Goal: Task Accomplishment & Management: Manage account settings

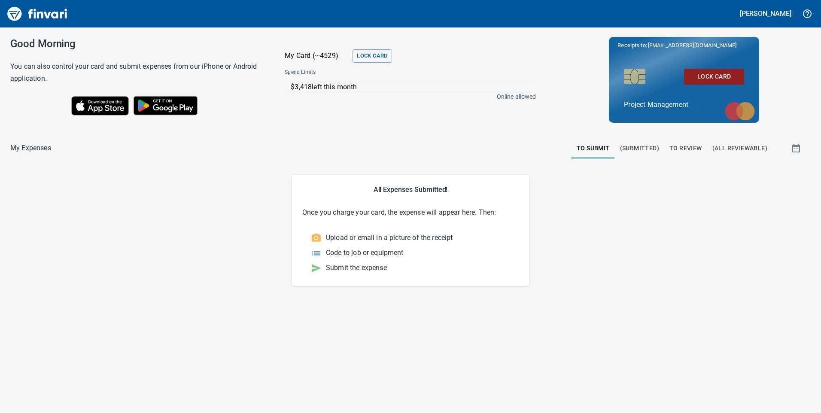
click at [681, 146] on span "To Review" at bounding box center [685, 148] width 33 height 11
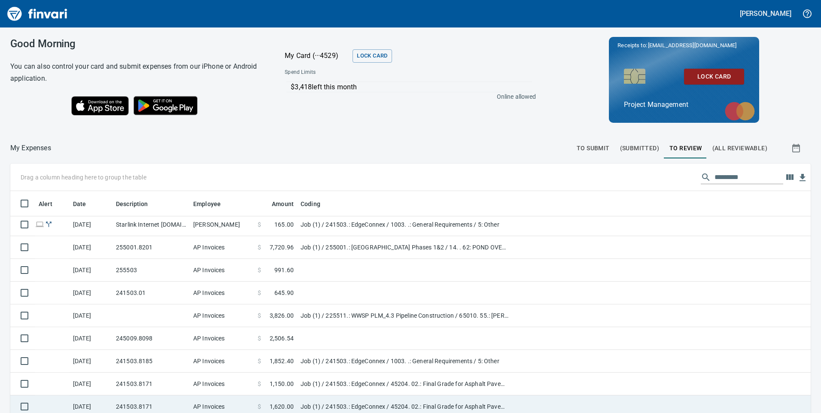
scroll to position [97, 0]
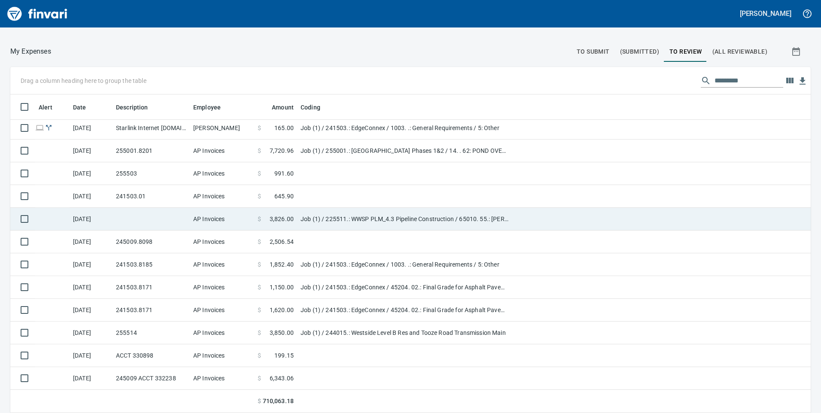
click at [315, 223] on td "Job (1) / 225511.: WWSP PLM_4.3 Pipeline Construction / 65010. 55.: [PERSON_NAM…" at bounding box center [404, 219] width 215 height 23
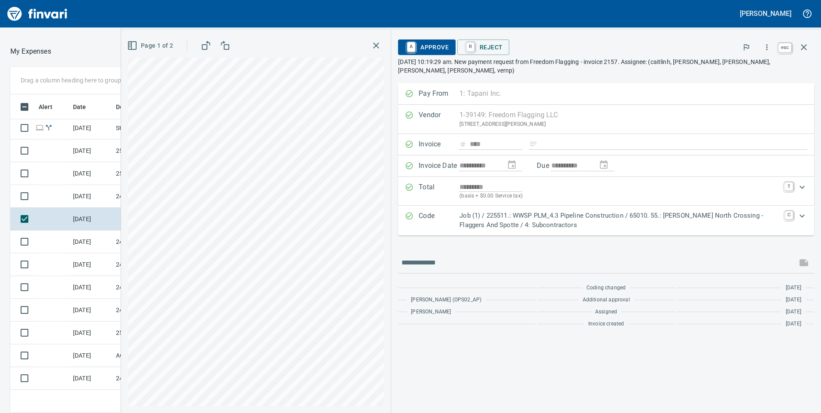
scroll to position [312, 566]
click at [806, 47] on icon "button" at bounding box center [803, 47] width 10 height 10
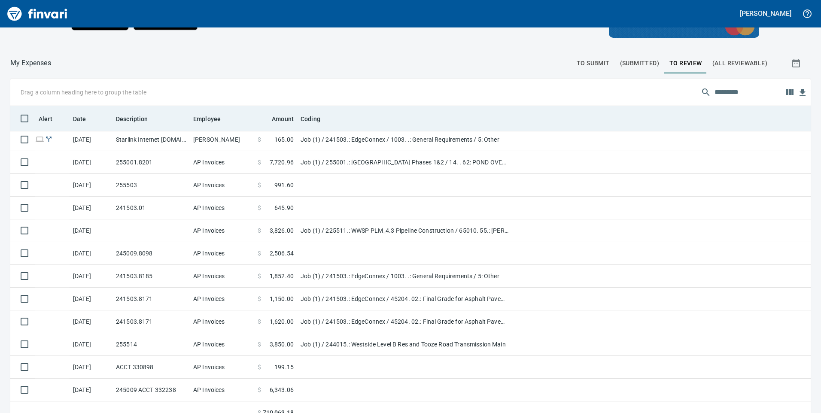
scroll to position [312, 781]
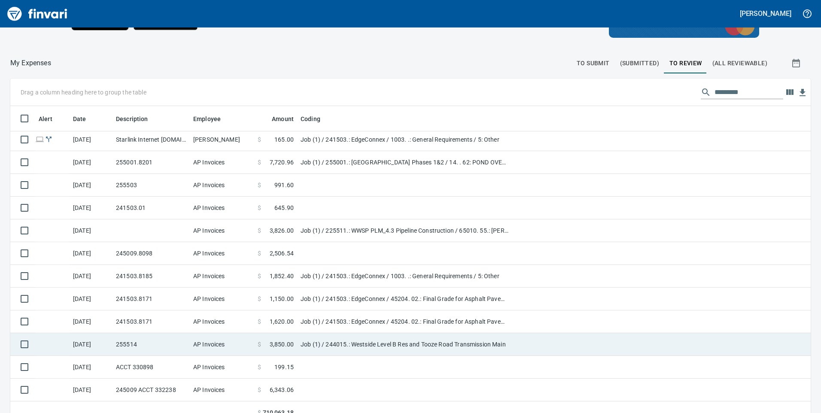
click at [351, 345] on td "Job (1) / 244015.: Westside Level B Res and Tooze Road Transmission Main" at bounding box center [404, 344] width 215 height 23
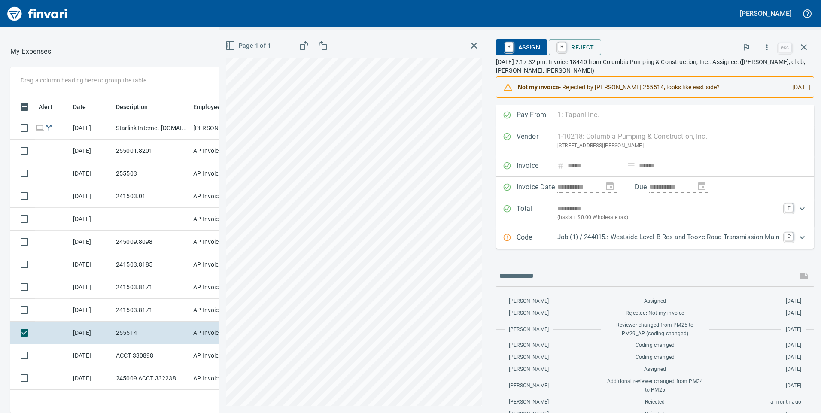
scroll to position [312, 566]
click at [577, 49] on span "R Reject" at bounding box center [574, 47] width 38 height 15
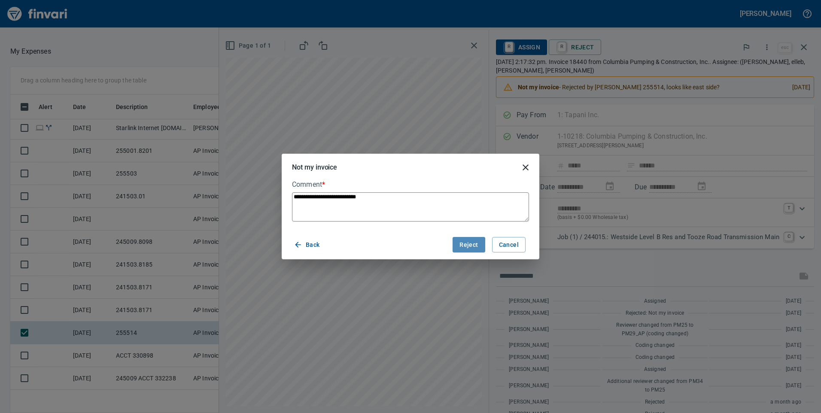
click at [478, 248] on span "Reject" at bounding box center [468, 245] width 18 height 11
type textarea "*"
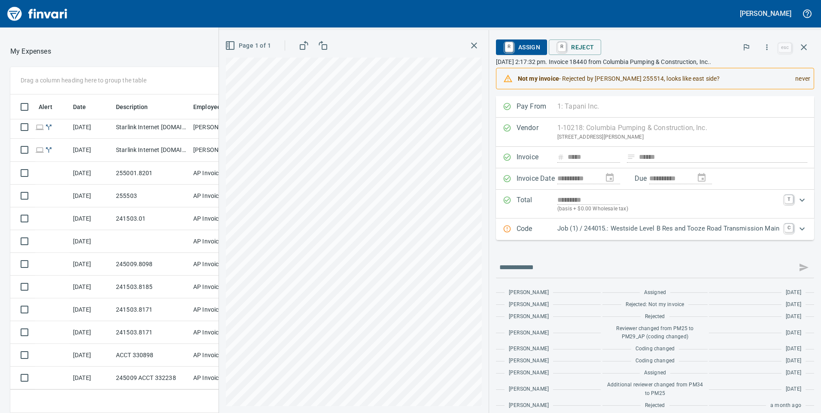
scroll to position [1732, 0]
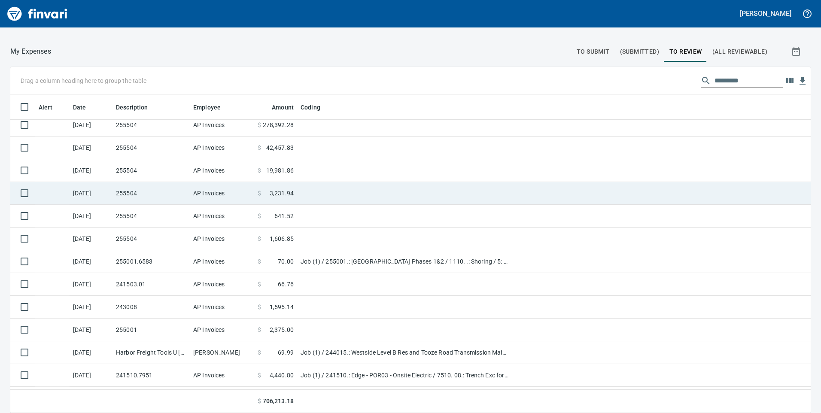
scroll to position [1260, 0]
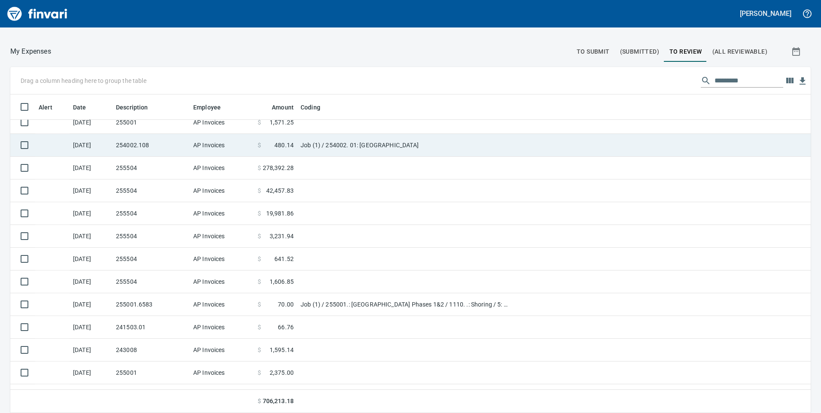
click at [363, 152] on td "Job (1) / 254002. 01: Taylors Ferry Reservoir Building" at bounding box center [404, 145] width 215 height 23
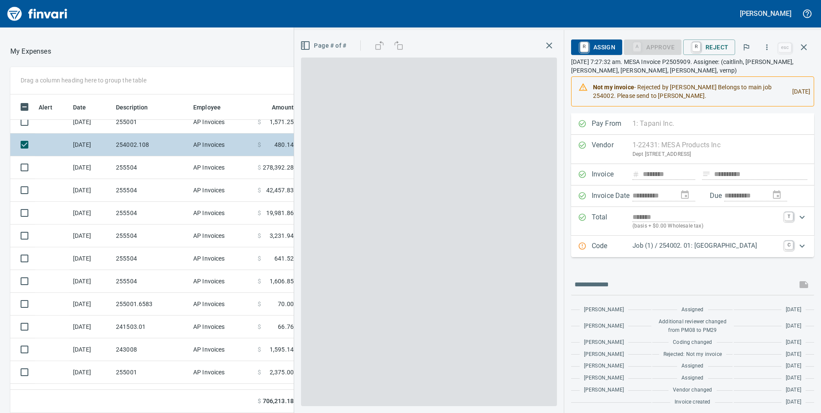
scroll to position [312, 566]
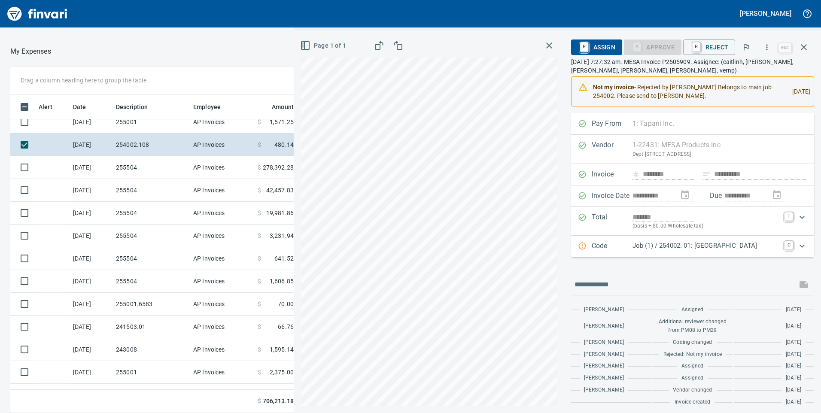
click at [672, 243] on p "Job (1) / 254002. 01: Taylors Ferry Reservoir Building" at bounding box center [705, 246] width 147 height 10
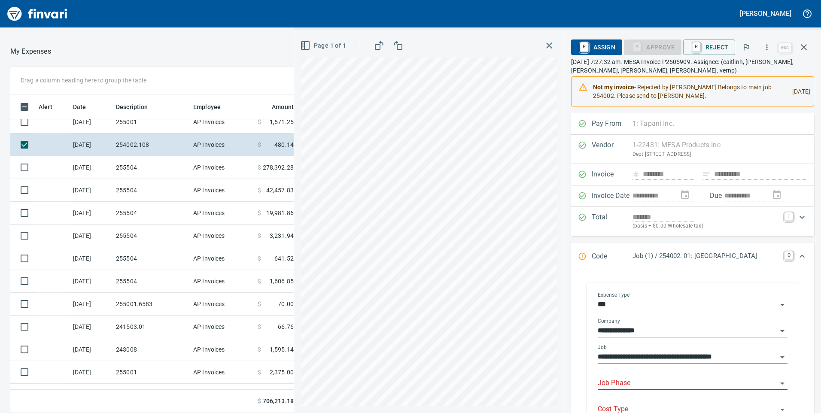
click at [604, 377] on input "Job Phase" at bounding box center [686, 383] width 179 height 12
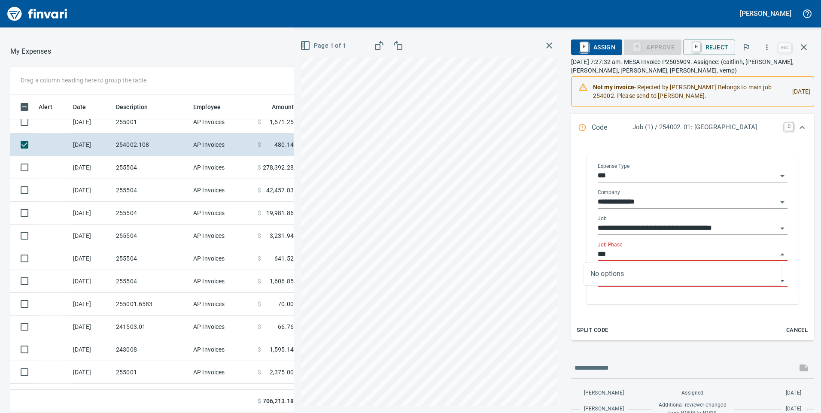
click at [777, 227] on icon "Open" at bounding box center [782, 228] width 10 height 10
type input "***"
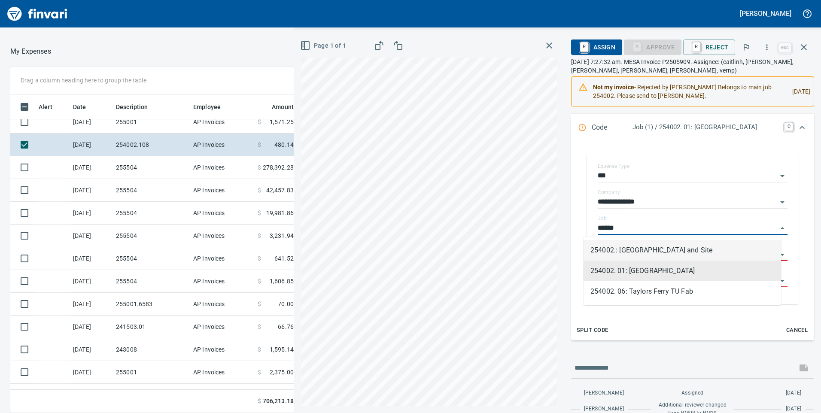
click at [651, 251] on li "254002.: [GEOGRAPHIC_DATA] and Site" at bounding box center [681, 250] width 197 height 21
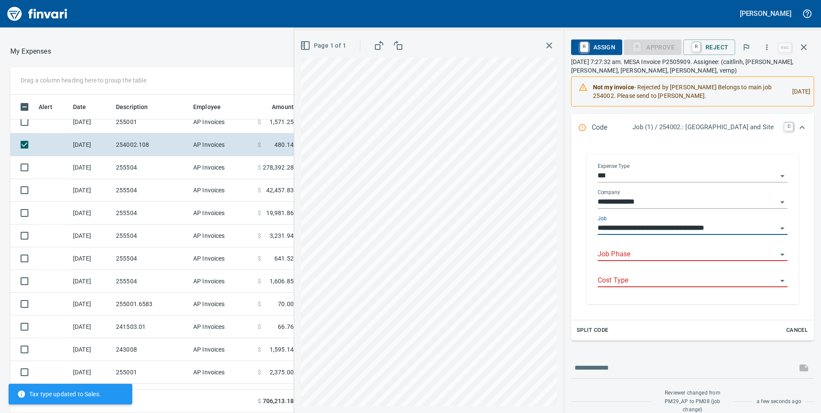
type input "**********"
click at [631, 253] on input "Job Phase" at bounding box center [686, 255] width 179 height 12
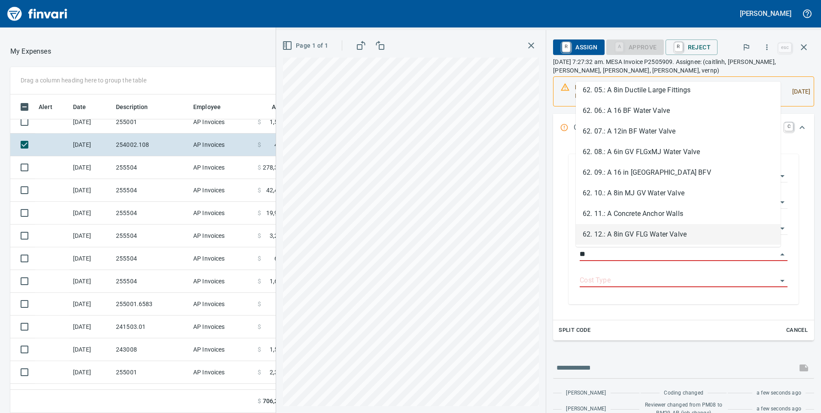
scroll to position [172, 0]
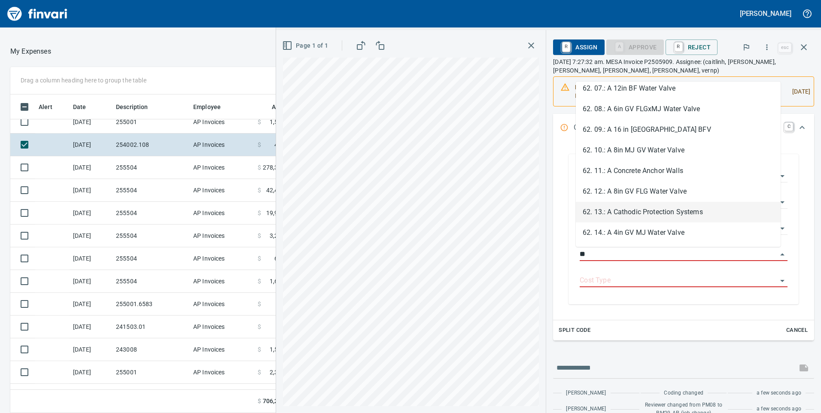
click at [609, 218] on li "62. 13.: A Cathodic Protection Systems" at bounding box center [678, 212] width 205 height 21
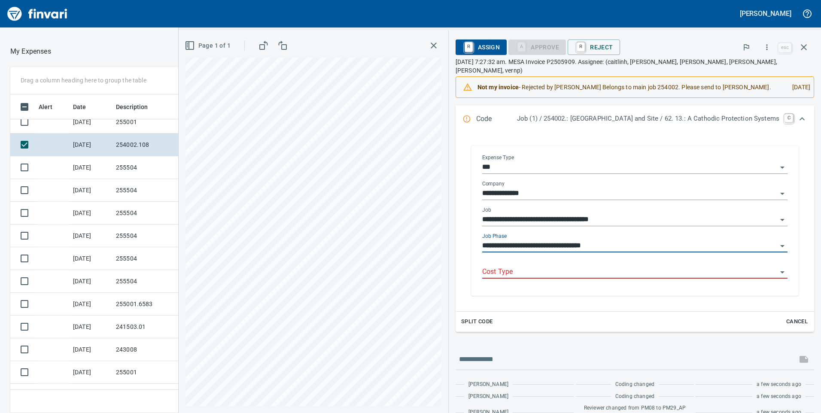
type input "**********"
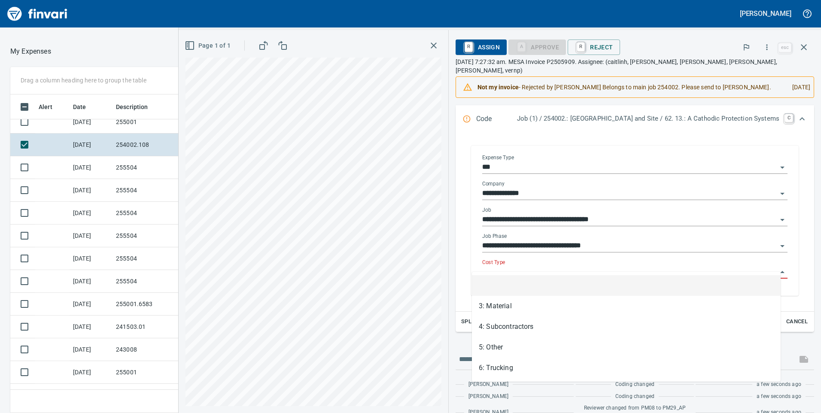
click at [544, 268] on input "Cost Type" at bounding box center [629, 272] width 295 height 12
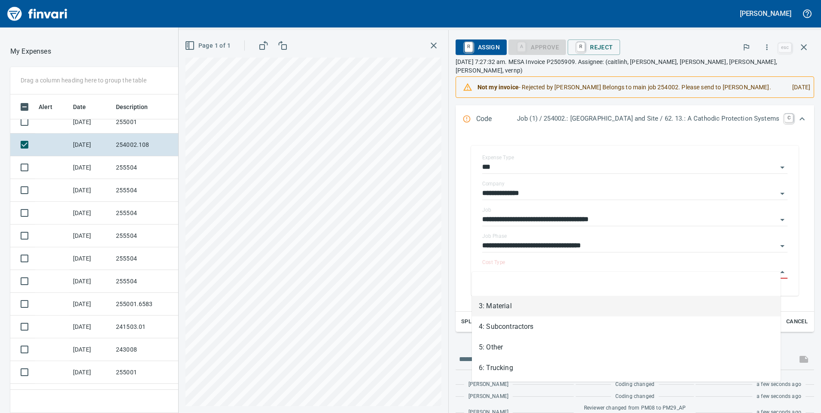
click at [485, 308] on li "3: Material" at bounding box center [626, 306] width 309 height 21
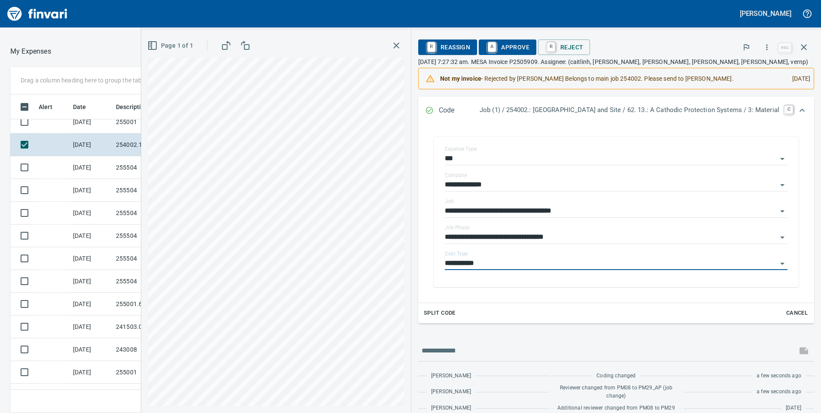
type input "**********"
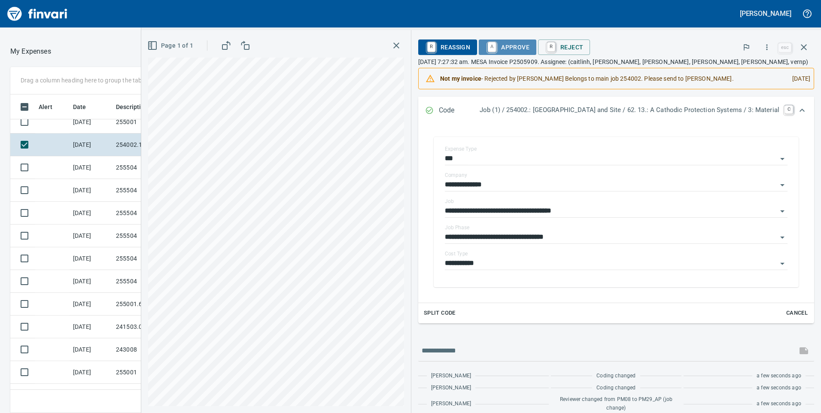
click at [499, 43] on span "A Approve" at bounding box center [507, 47] width 44 height 15
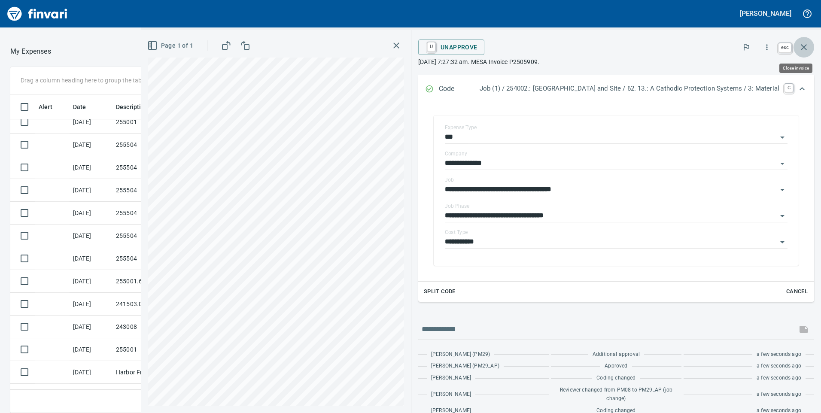
click at [808, 46] on icon "button" at bounding box center [803, 47] width 10 height 10
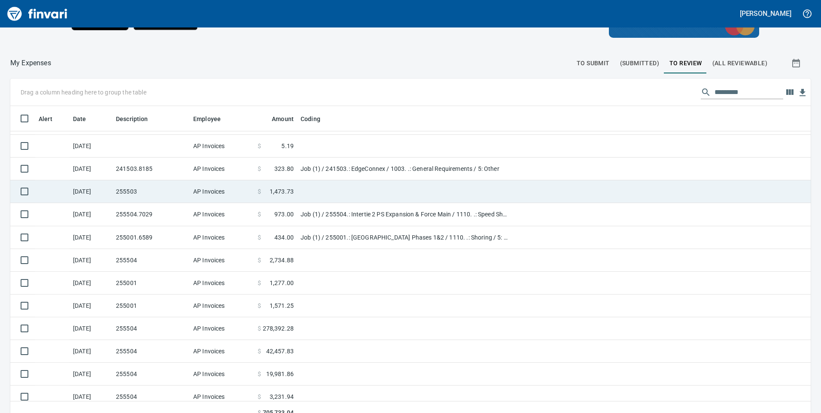
scroll to position [1003, 0]
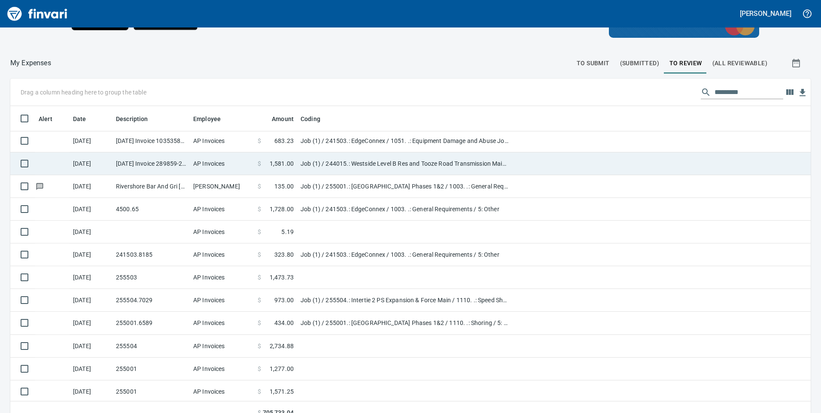
click at [163, 164] on td "9/5/2025 Invoice 289859-2 from C&E Rentals (1-38058)" at bounding box center [150, 163] width 77 height 23
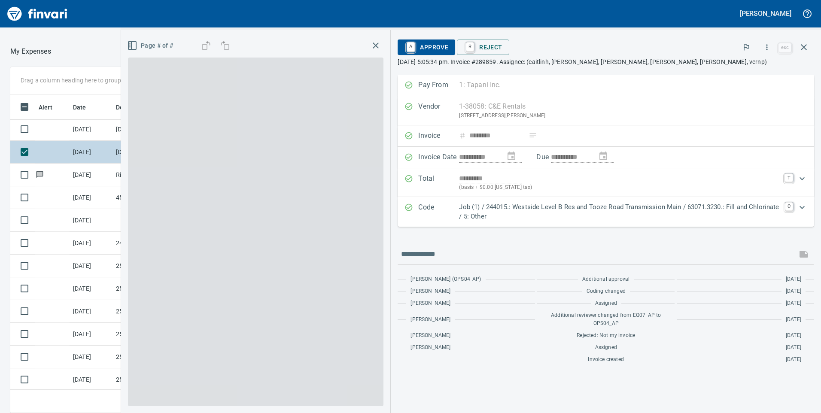
scroll to position [312, 566]
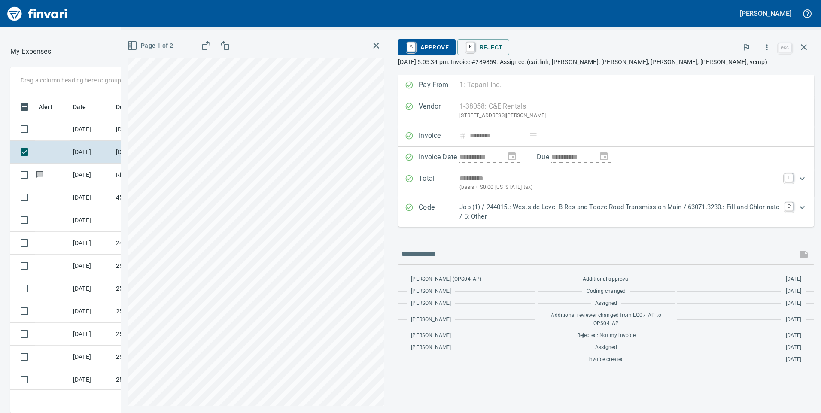
click at [436, 49] on span "A Approve" at bounding box center [427, 47] width 44 height 15
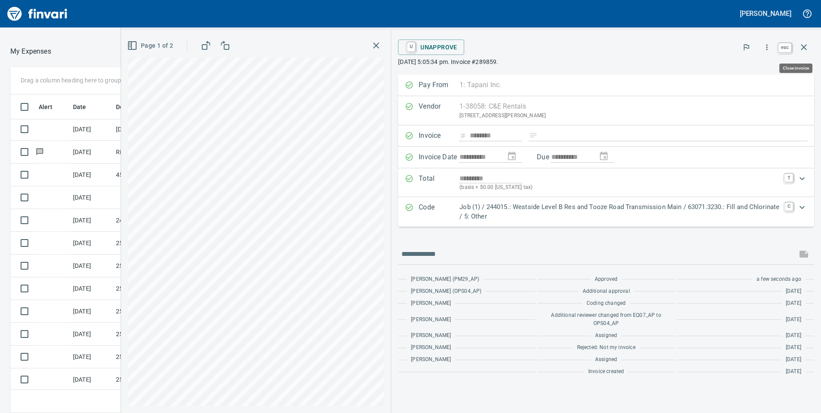
click at [805, 47] on icon "button" at bounding box center [803, 47] width 10 height 10
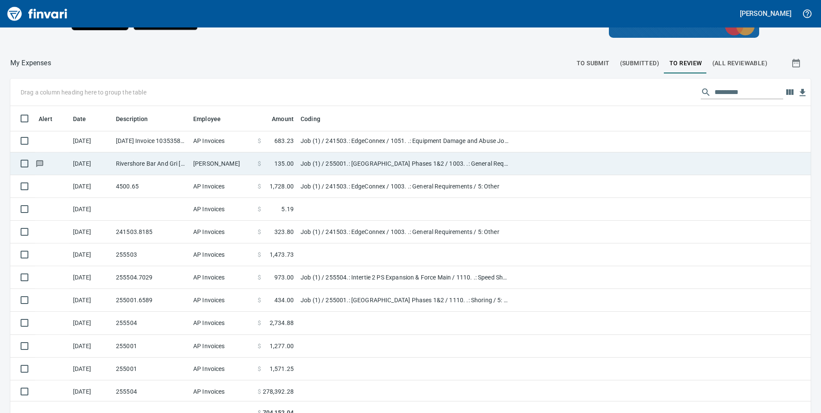
scroll to position [312, 781]
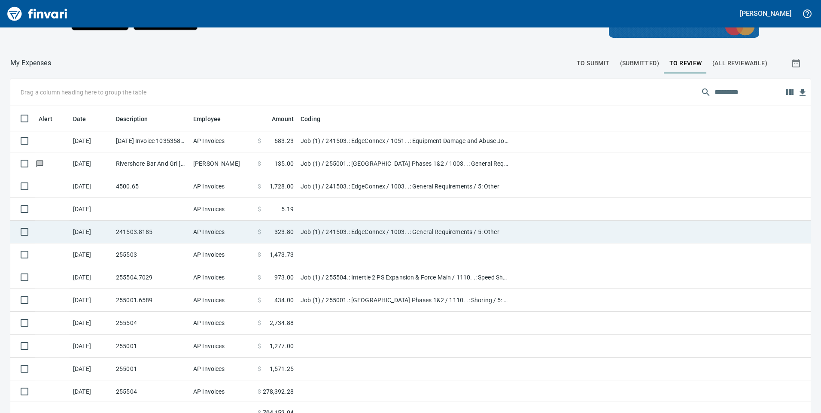
click at [123, 216] on td at bounding box center [150, 209] width 77 height 23
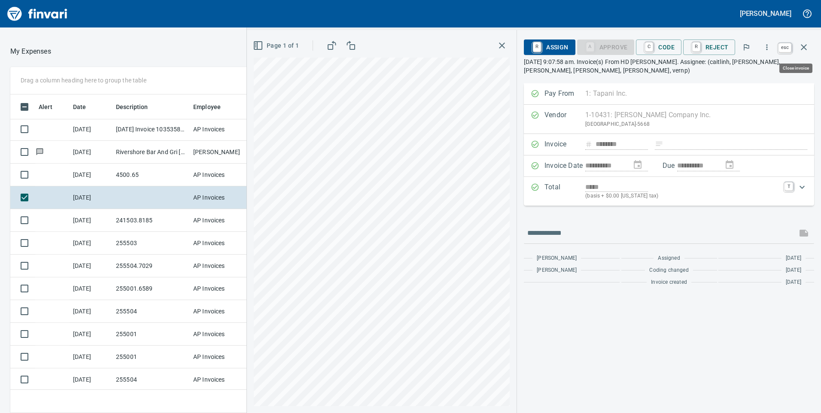
scroll to position [312, 566]
click at [807, 43] on icon "button" at bounding box center [803, 47] width 10 height 10
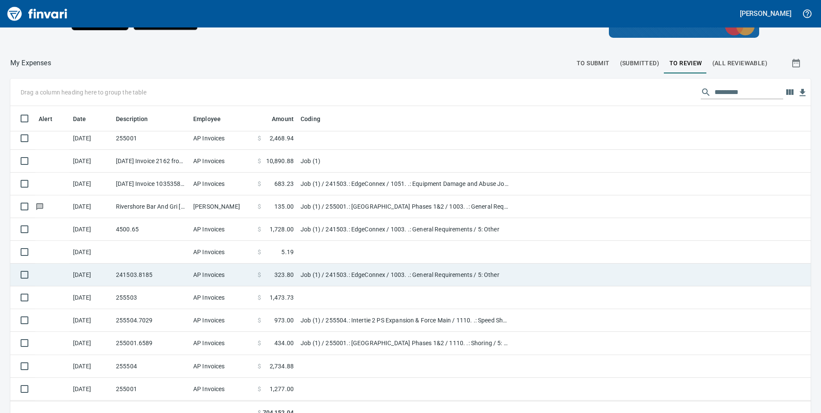
scroll to position [917, 0]
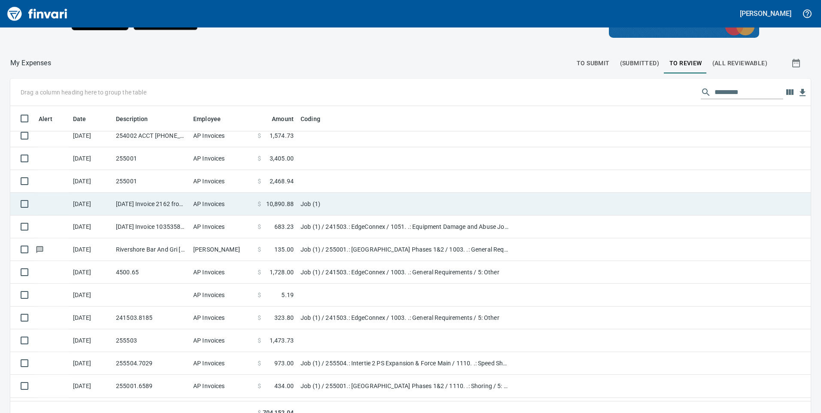
click at [257, 208] on td "$ 10,890.88" at bounding box center [275, 204] width 43 height 23
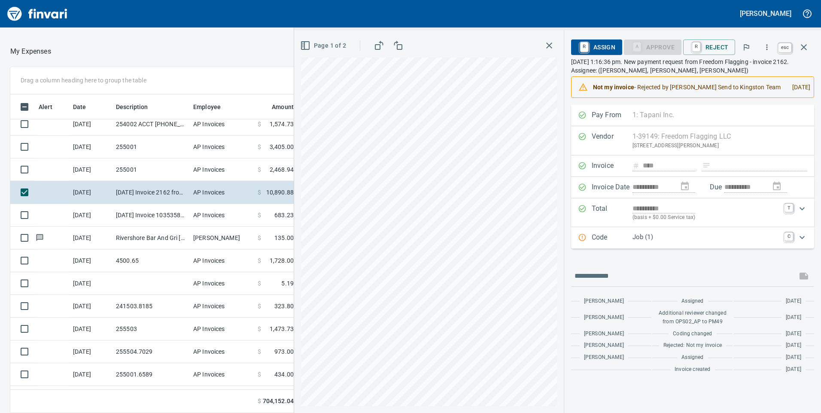
scroll to position [312, 566]
click at [804, 48] on icon "button" at bounding box center [804, 47] width 6 height 6
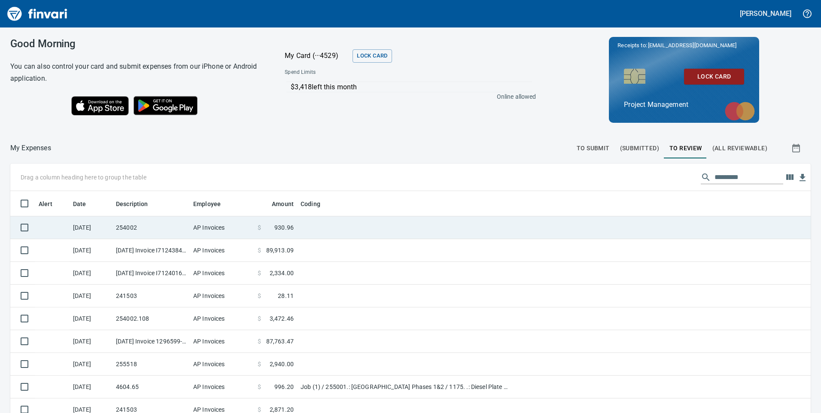
click at [304, 231] on td at bounding box center [404, 227] width 215 height 23
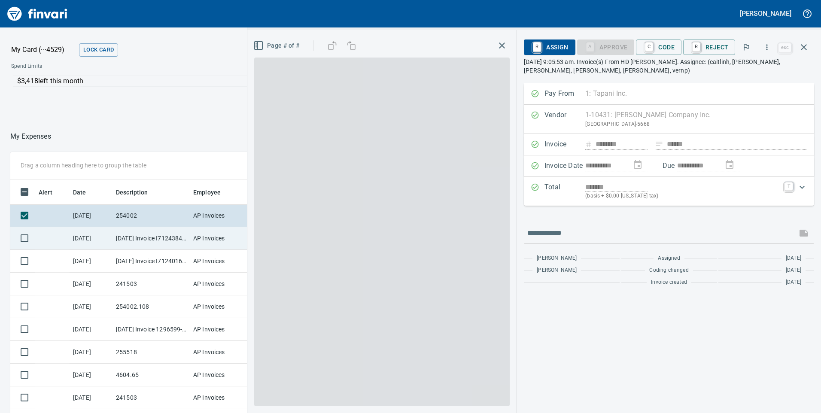
scroll to position [312, 566]
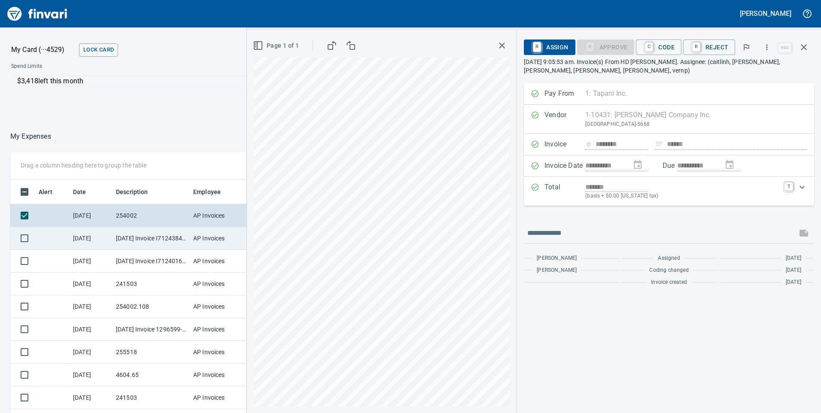
click at [152, 245] on td "9/11/2025 Invoice I7124384 from H.D. Fowler Company Inc. (1-10431)" at bounding box center [150, 238] width 77 height 23
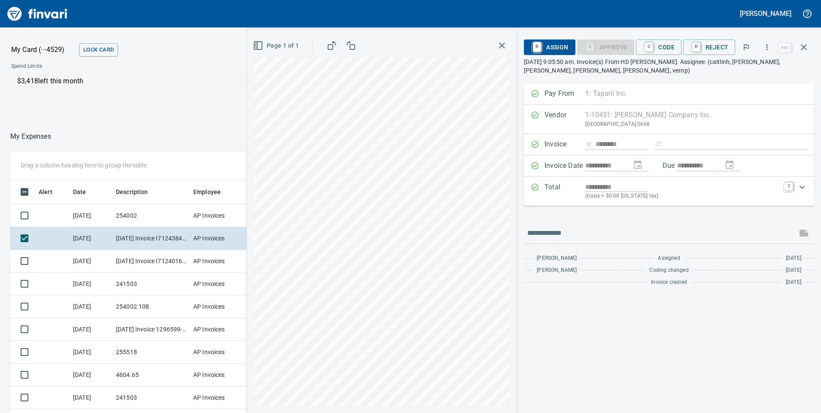
scroll to position [312, 566]
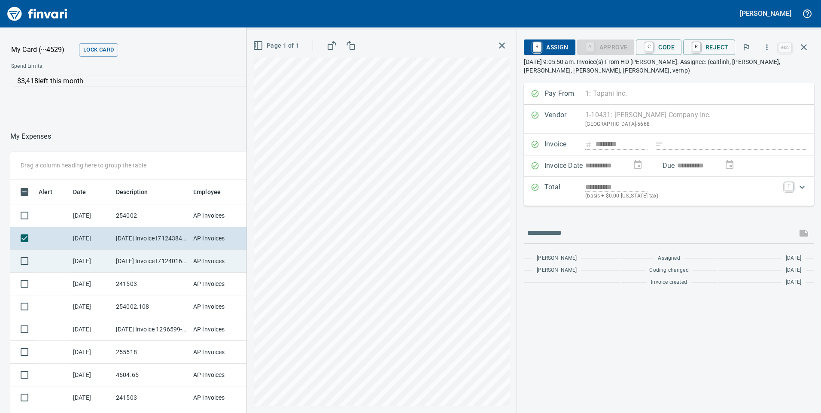
click at [167, 263] on td "[DATE] Invoice I7124016 from H.D. [PERSON_NAME] Company Inc. (1-10431)" at bounding box center [150, 261] width 77 height 23
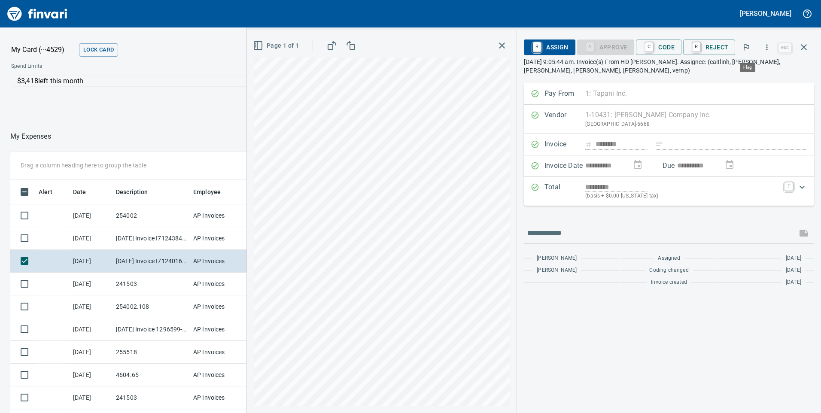
scroll to position [312, 566]
click at [764, 44] on icon "button" at bounding box center [766, 47] width 9 height 9
click at [737, 72] on span "Download" at bounding box center [765, 72] width 82 height 10
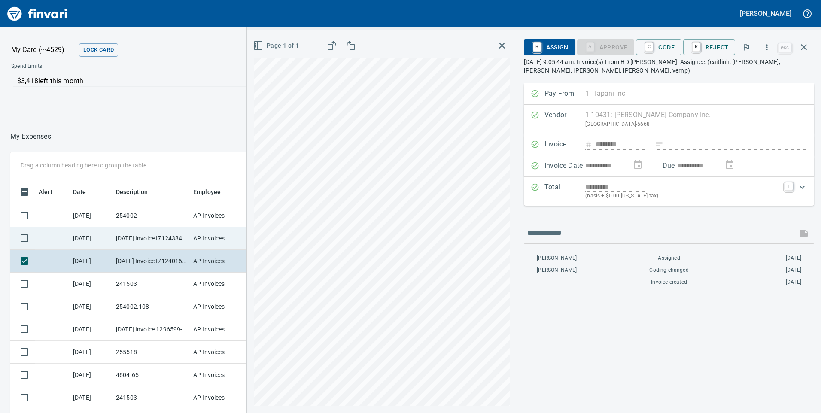
click at [112, 240] on td "[DATE]" at bounding box center [91, 238] width 43 height 23
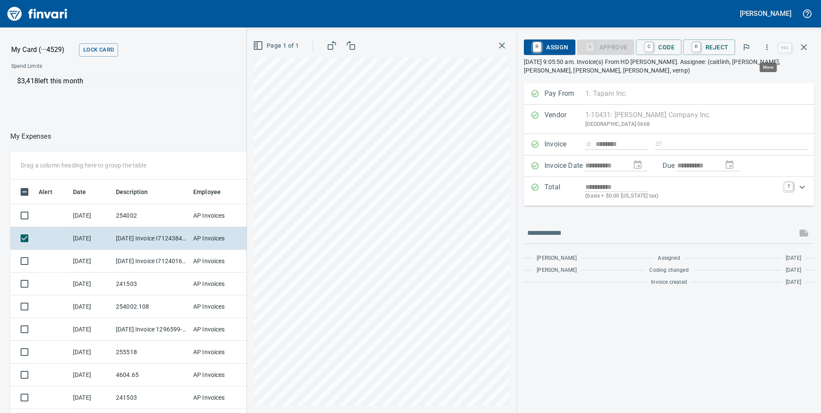
scroll to position [312, 566]
click at [766, 46] on icon "button" at bounding box center [766, 47] width 9 height 9
click at [747, 74] on span "Download" at bounding box center [765, 72] width 82 height 10
click at [138, 211] on td "254002" at bounding box center [150, 215] width 77 height 23
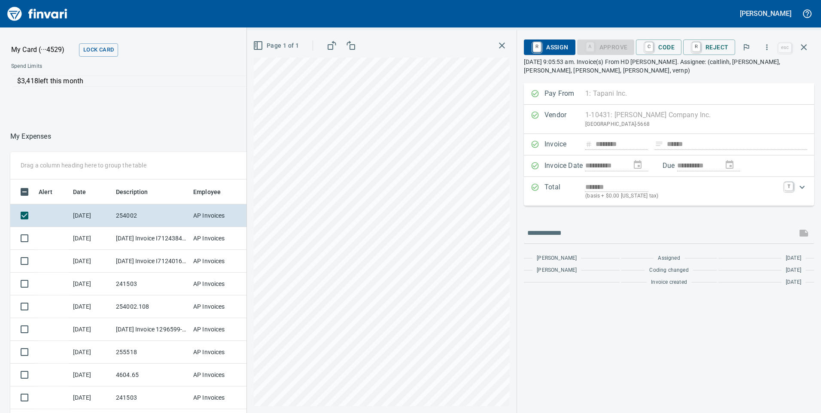
scroll to position [312, 566]
click at [765, 47] on icon "button" at bounding box center [766, 47] width 9 height 9
click at [728, 75] on span "Download" at bounding box center [765, 72] width 82 height 10
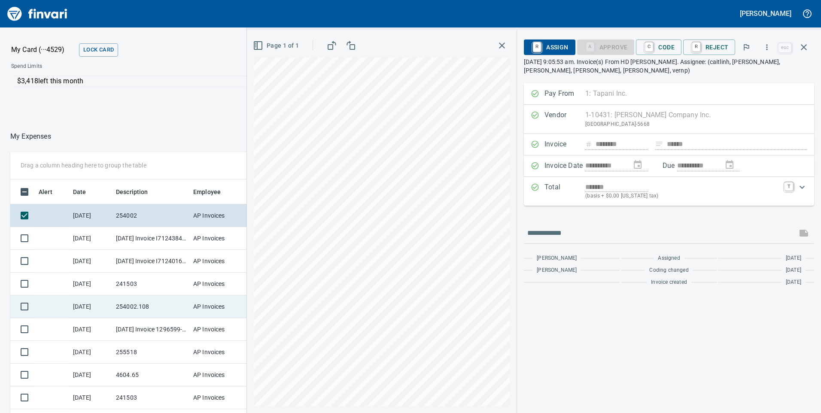
click at [164, 311] on td "254002.108" at bounding box center [150, 306] width 77 height 23
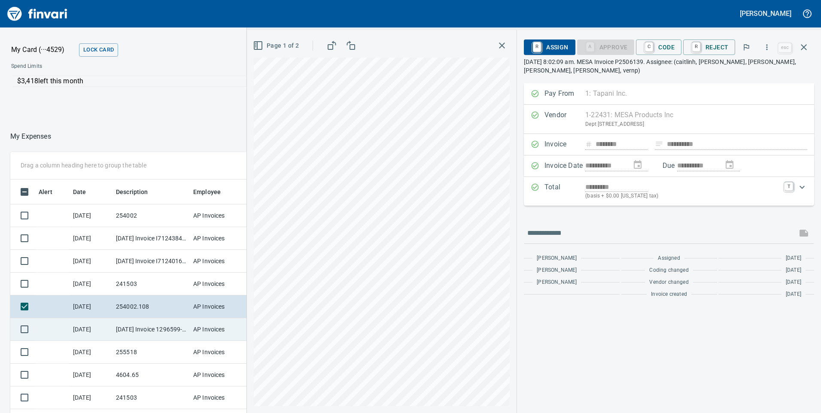
click at [150, 334] on td "[DATE] Invoice 1296599-22 from [PERSON_NAME] Enterprises Inc (1-10368)" at bounding box center [150, 329] width 77 height 23
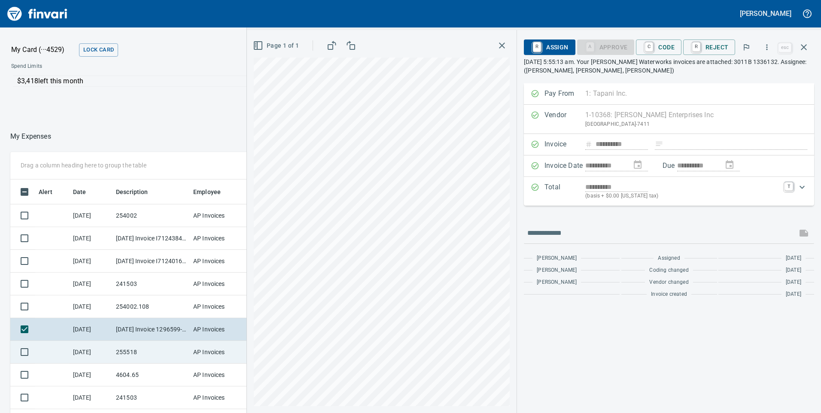
click at [152, 350] on td "255518" at bounding box center [150, 352] width 77 height 23
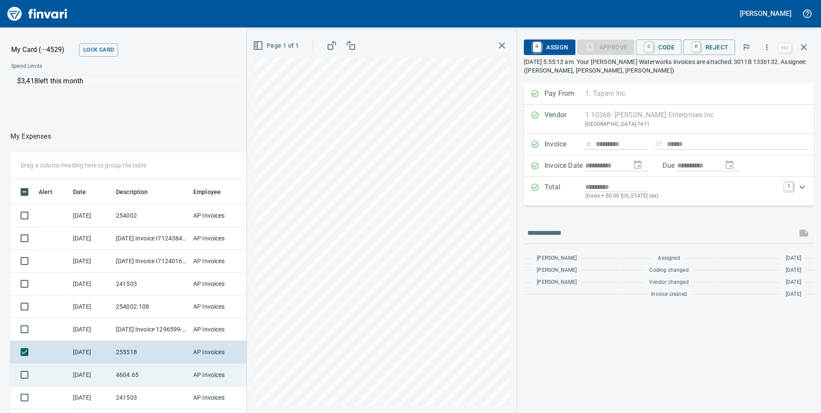
click at [158, 368] on td "4604.65" at bounding box center [150, 375] width 77 height 23
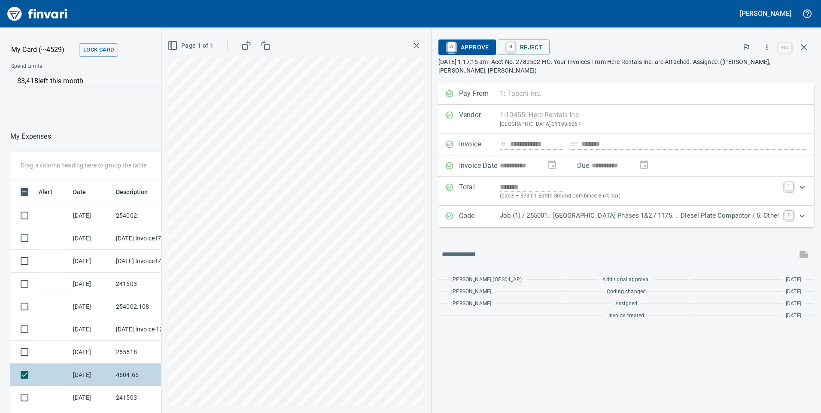
scroll to position [86, 0]
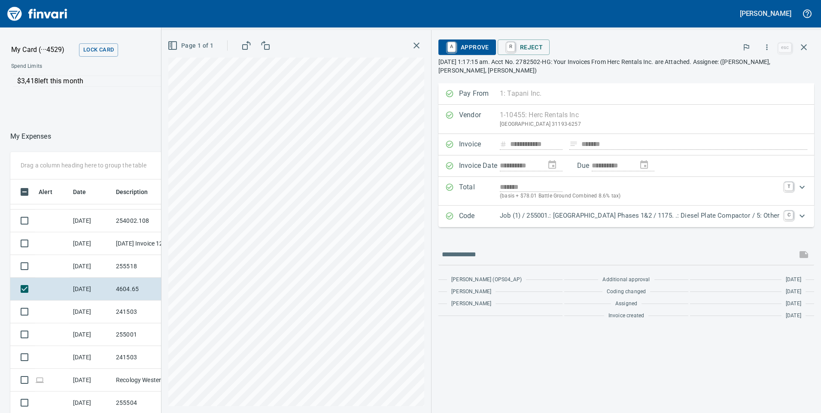
click at [413, 45] on icon "button" at bounding box center [416, 45] width 6 height 6
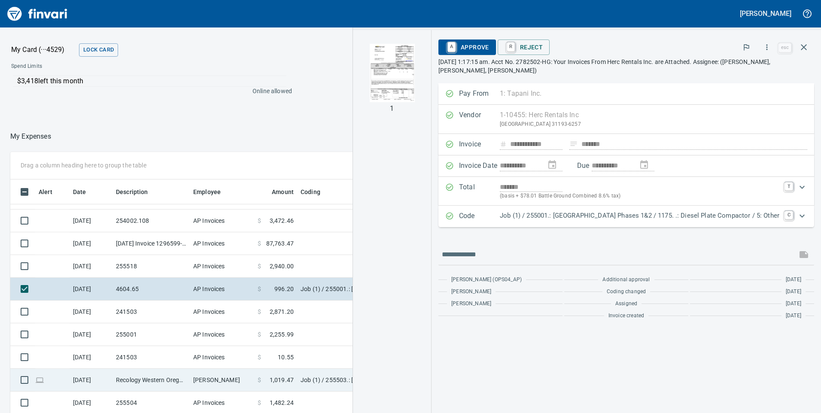
scroll to position [129, 0]
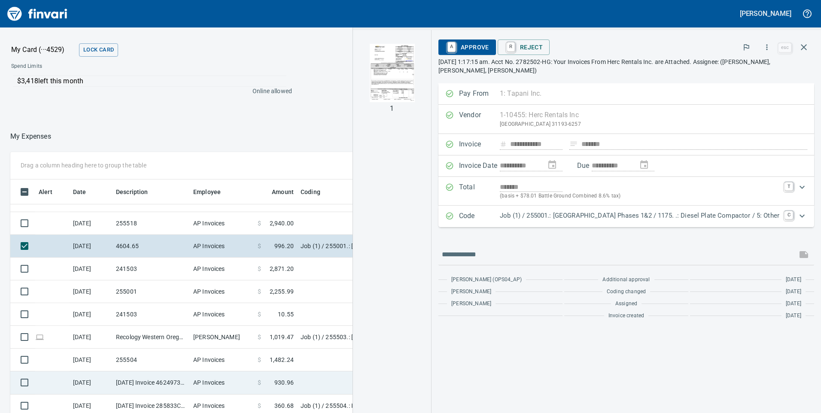
click at [164, 386] on td "[DATE] Invoice 4624973189 from Hilti Inc. (1-10462)" at bounding box center [150, 382] width 77 height 23
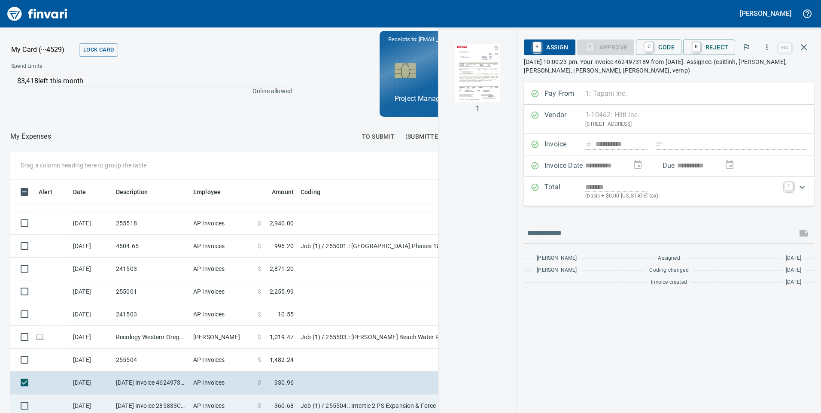
click at [163, 406] on td "[DATE] Invoice 285833C-2 from C&E Rentals (1-38058)" at bounding box center [150, 405] width 77 height 23
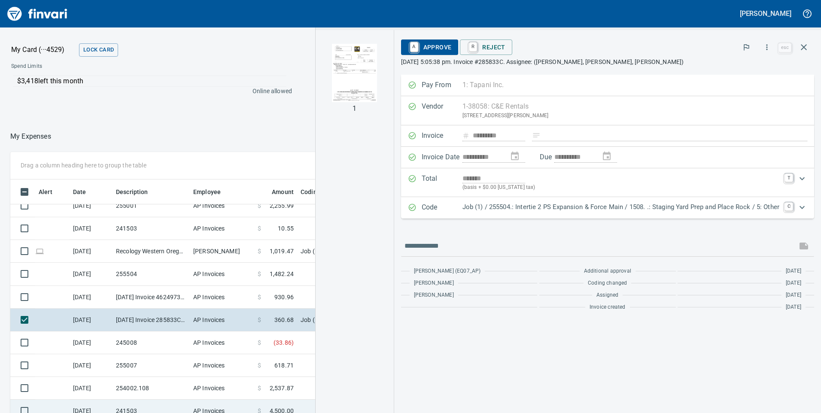
scroll to position [258, 0]
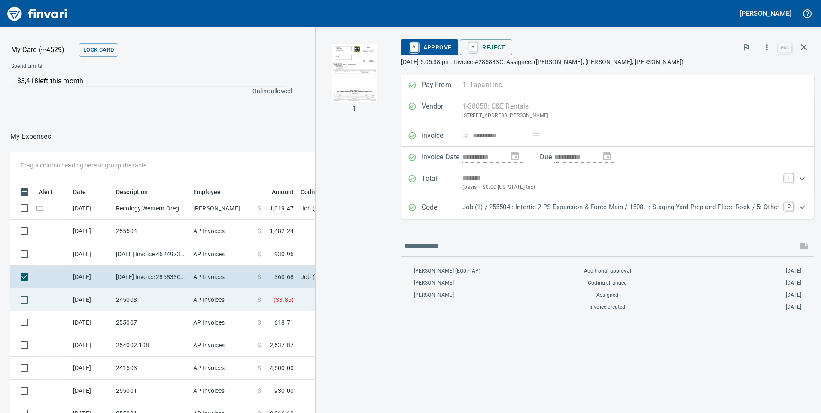
click at [195, 297] on td "AP Invoices" at bounding box center [222, 299] width 64 height 23
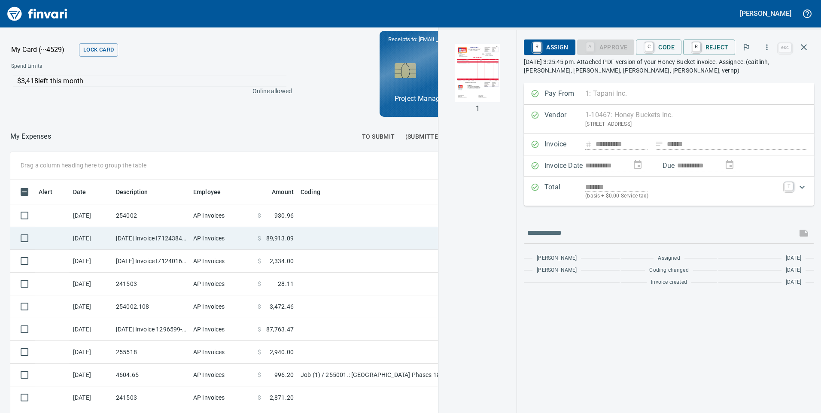
click at [210, 237] on td "AP Invoices" at bounding box center [222, 238] width 64 height 23
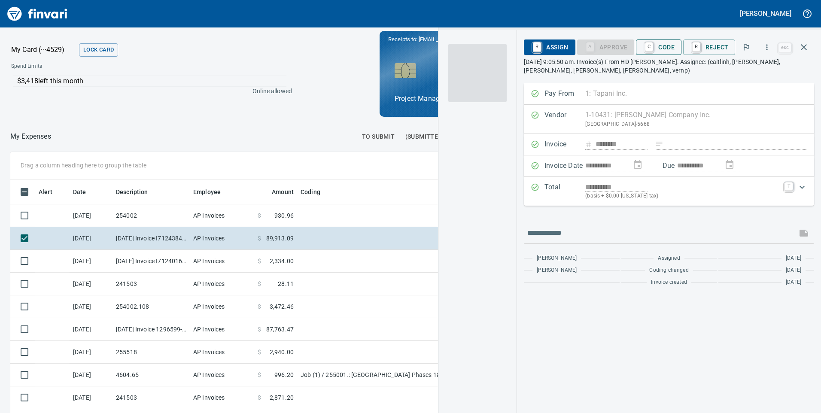
click at [665, 44] on span "C Code" at bounding box center [659, 47] width 32 height 15
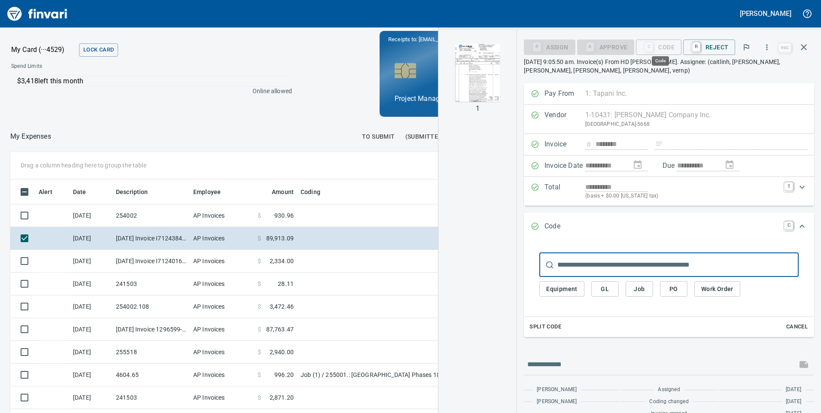
scroll to position [312, 566]
click at [672, 263] on input "text" at bounding box center [677, 265] width 241 height 24
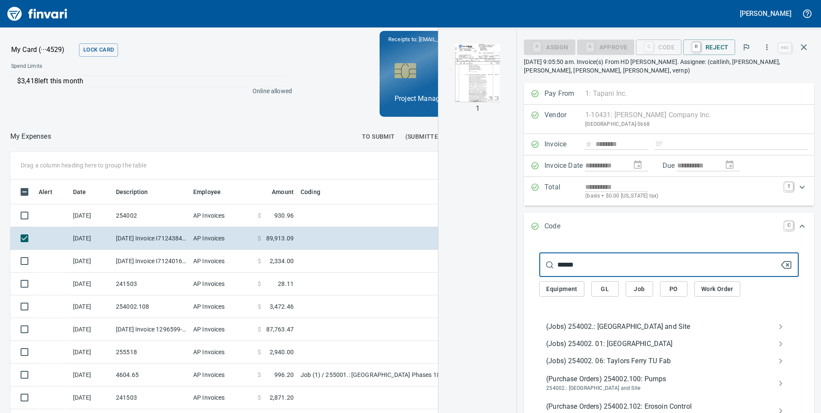
type input "******"
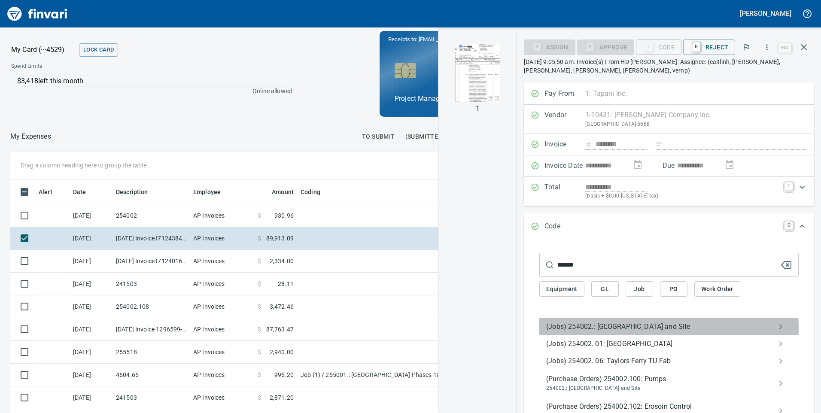
click at [595, 328] on span "(Jobs) 254002.: [GEOGRAPHIC_DATA] and Site" at bounding box center [662, 326] width 232 height 10
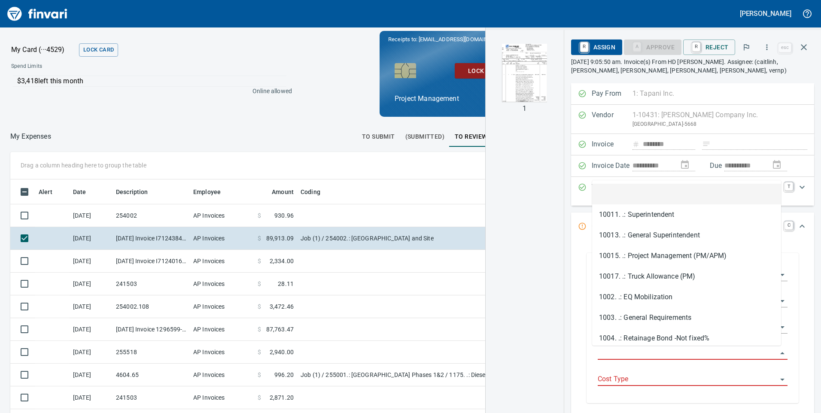
click at [647, 349] on input "Job Phase" at bounding box center [686, 353] width 179 height 12
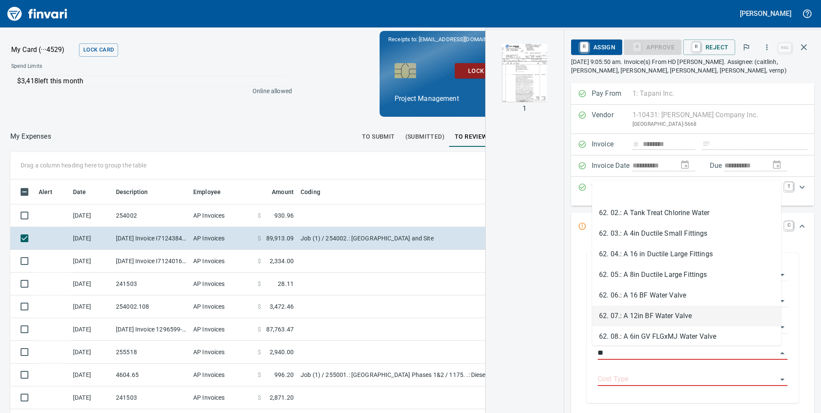
scroll to position [86, 0]
click at [645, 318] on li "62. 09.: A 16 in [GEOGRAPHIC_DATA] BFV" at bounding box center [686, 314] width 189 height 21
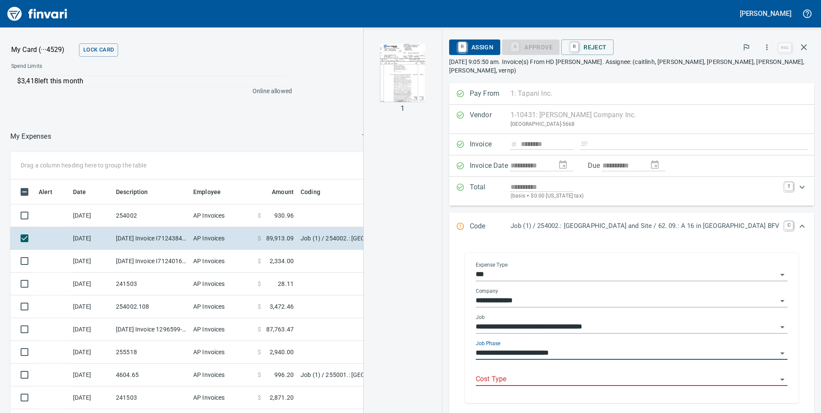
type input "**********"
click at [535, 375] on input "Cost Type" at bounding box center [626, 379] width 301 height 12
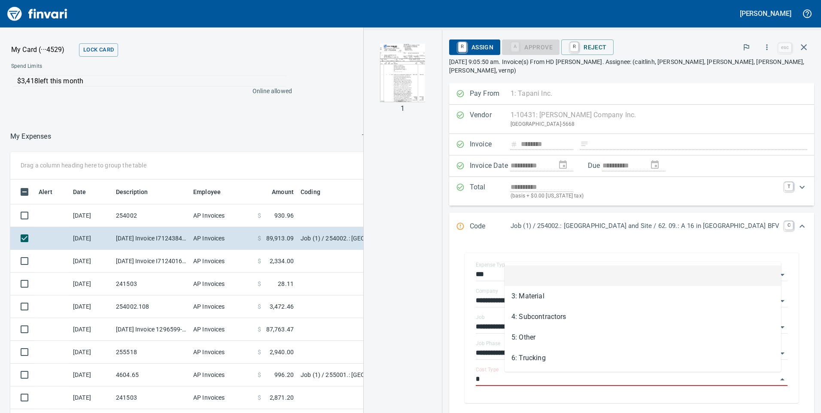
scroll to position [312, 566]
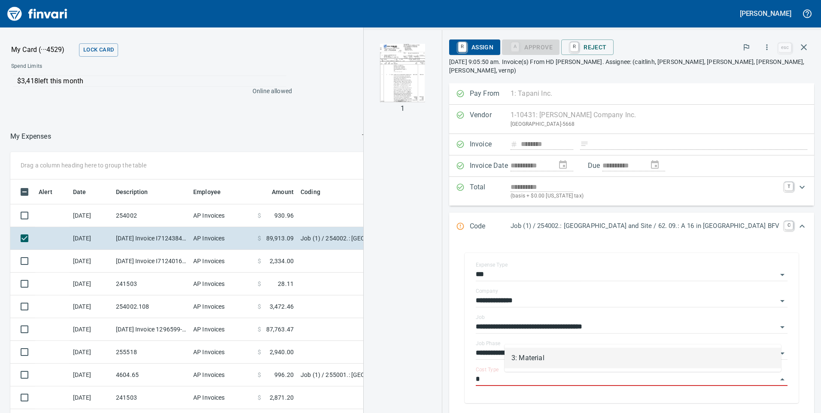
click at [537, 356] on li "3: Material" at bounding box center [642, 358] width 276 height 21
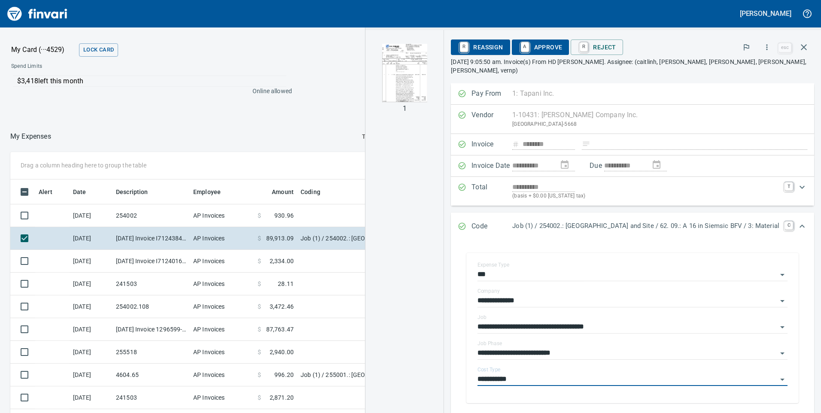
type input "**********"
click at [530, 45] on span "A Approve" at bounding box center [541, 47] width 44 height 15
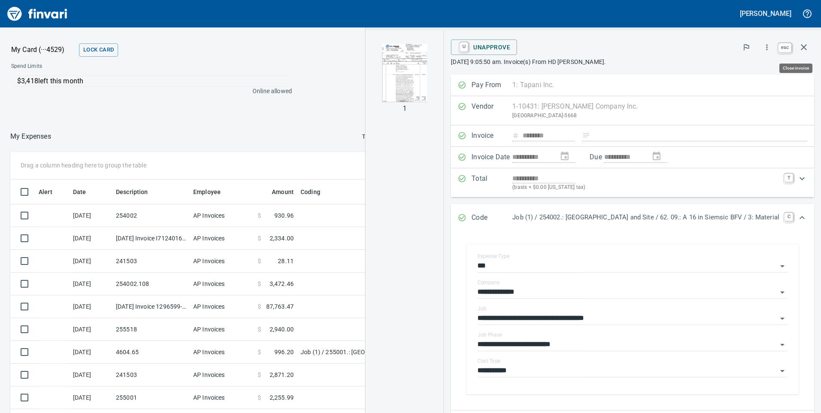
click at [806, 46] on icon "button" at bounding box center [803, 47] width 10 height 10
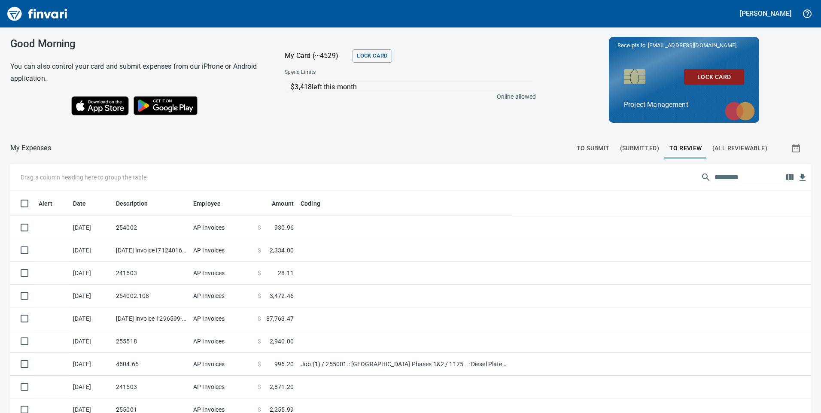
scroll to position [312, 774]
click at [723, 173] on input "text" at bounding box center [748, 177] width 69 height 14
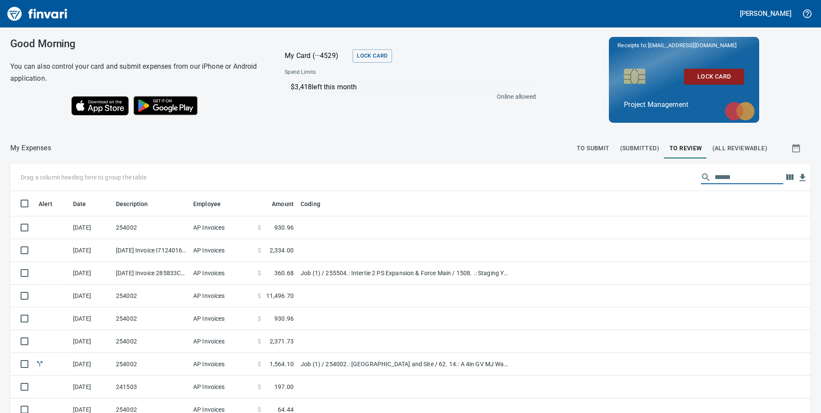
type input "******"
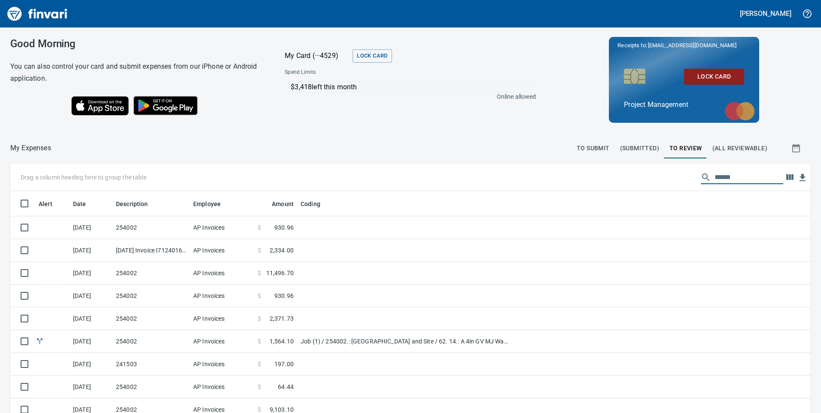
scroll to position [312, 787]
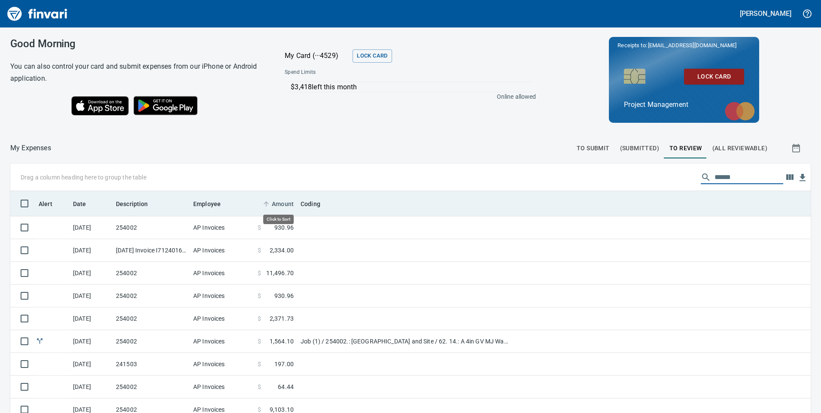
click at [285, 203] on span "Amount" at bounding box center [283, 204] width 22 height 10
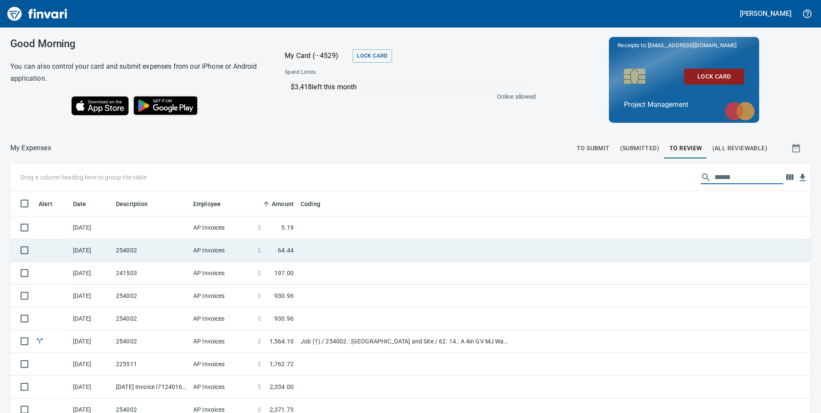
scroll to position [97, 0]
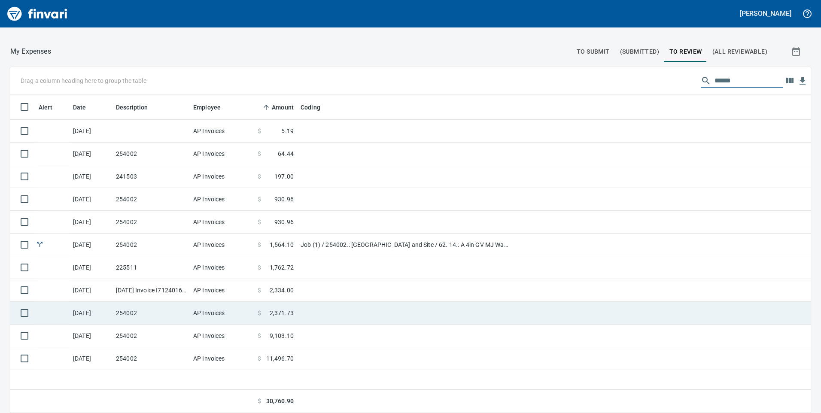
click at [250, 314] on td "AP Invoices" at bounding box center [222, 313] width 64 height 23
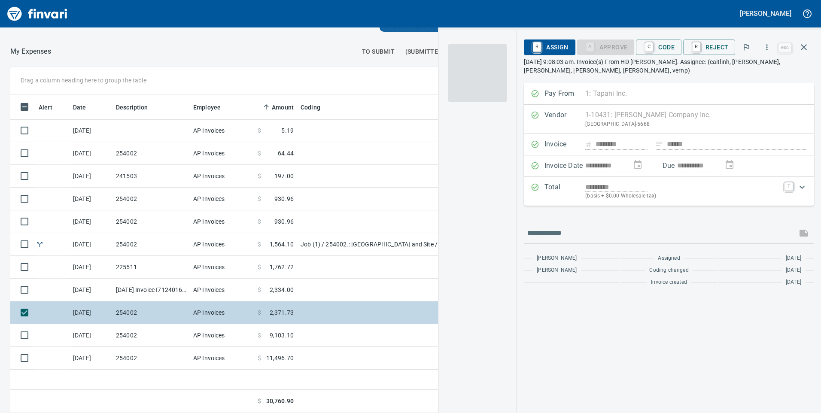
scroll to position [312, 573]
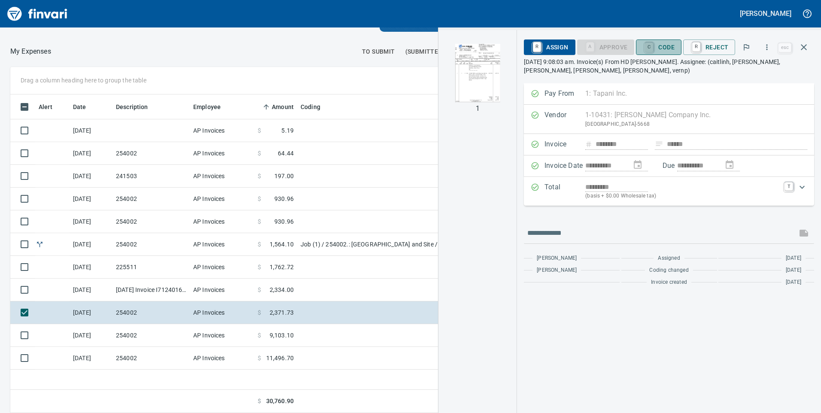
click at [653, 48] on link "C" at bounding box center [649, 46] width 8 height 9
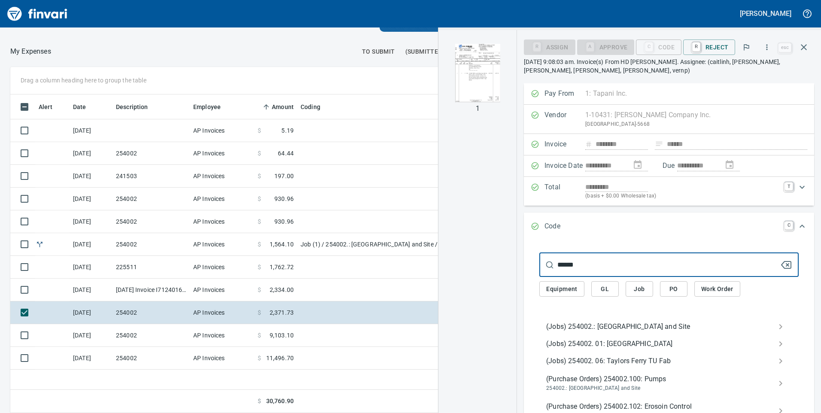
type input "******"
click at [579, 322] on span "(Jobs) 254002.: [GEOGRAPHIC_DATA] and Site" at bounding box center [662, 326] width 232 height 10
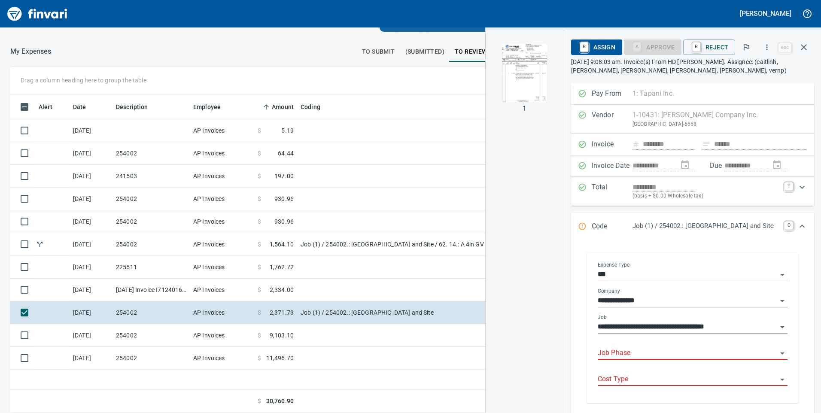
click at [606, 348] on input "Job Phase" at bounding box center [686, 353] width 179 height 12
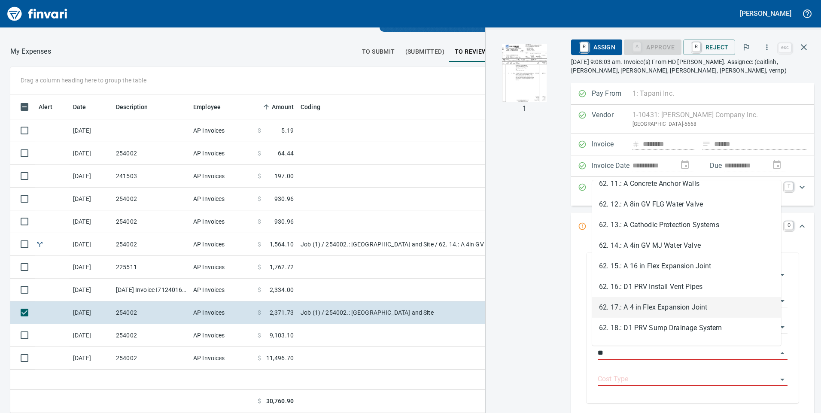
scroll to position [343, 0]
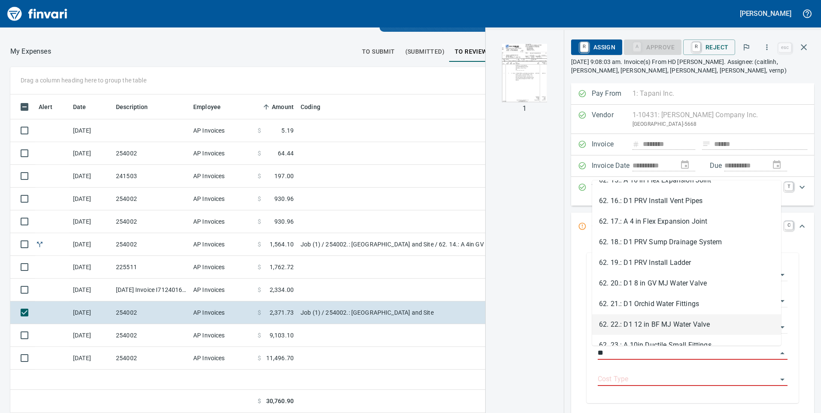
drag, startPoint x: 646, startPoint y: 319, endPoint x: 579, endPoint y: 407, distance: 110.0
click at [646, 319] on li "62. 22.: D1 12 in BF MJ Water Valve" at bounding box center [686, 324] width 189 height 21
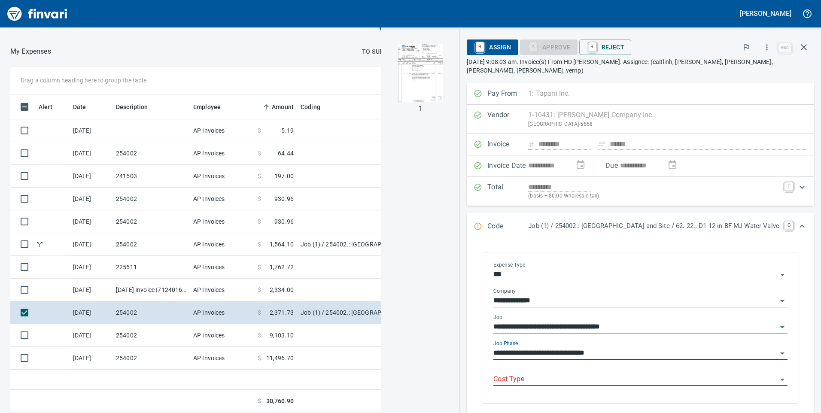
type input "**********"
click at [531, 373] on input "Cost Type" at bounding box center [635, 379] width 284 height 12
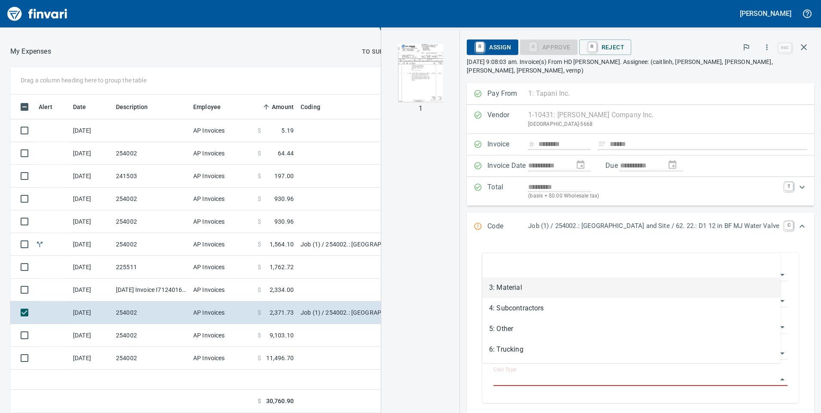
click at [503, 286] on li "3: Material" at bounding box center [631, 287] width 298 height 21
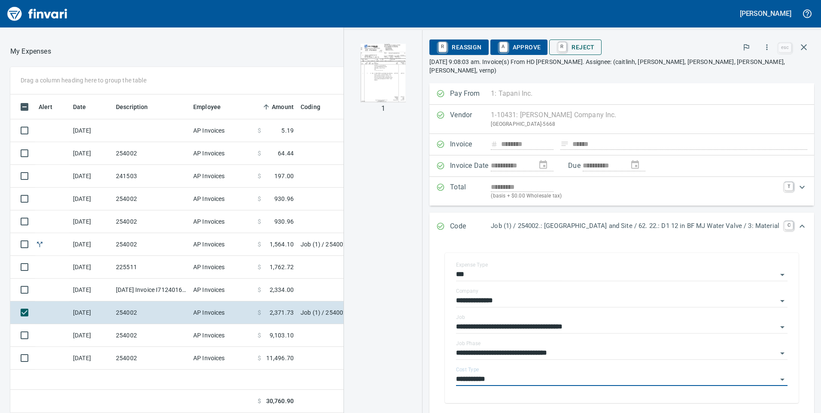
type input "**********"
click at [499, 47] on span "A Approve" at bounding box center [519, 47] width 44 height 15
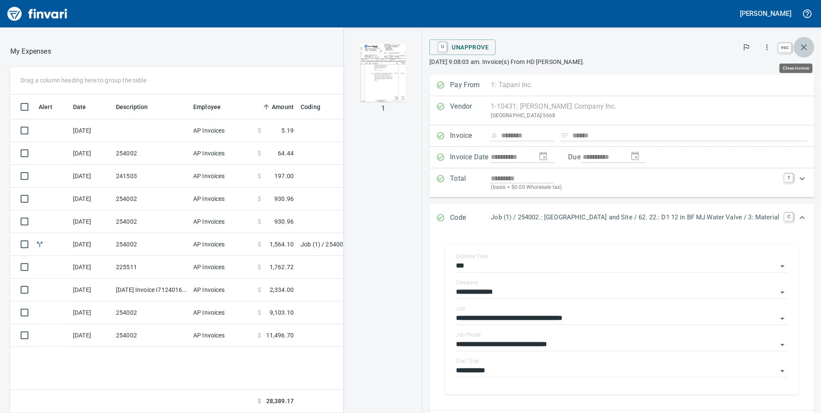
click at [806, 47] on icon "button" at bounding box center [803, 47] width 10 height 10
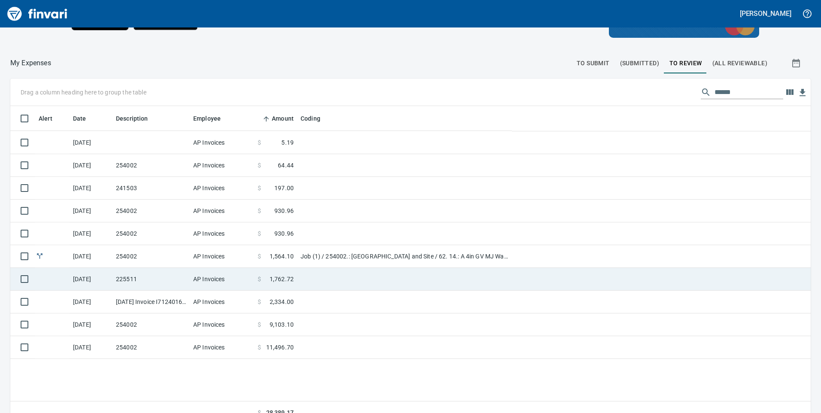
scroll to position [312, 787]
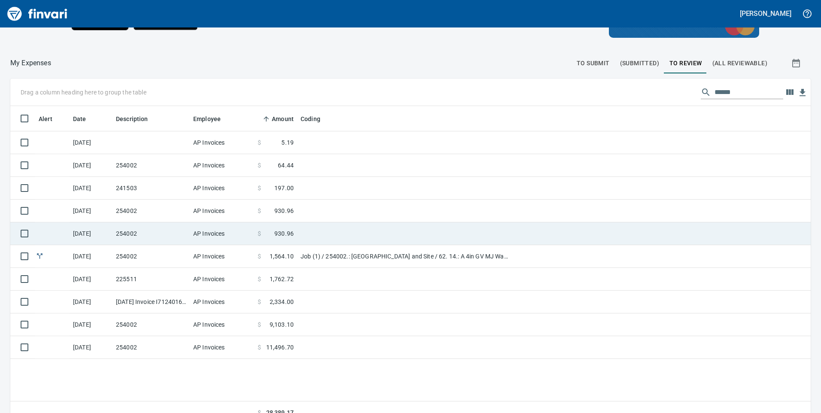
click at [301, 234] on td at bounding box center [404, 233] width 215 height 23
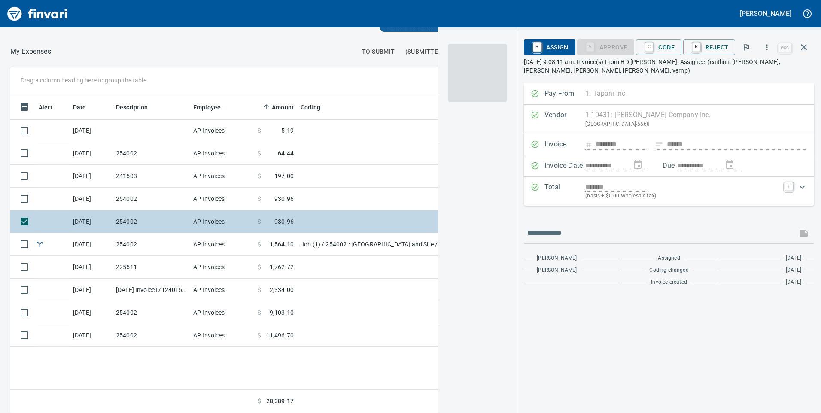
scroll to position [312, 573]
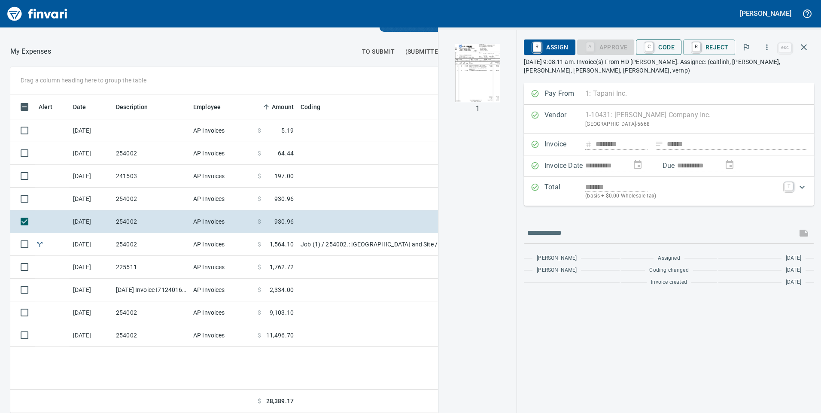
click at [658, 45] on span "C Code" at bounding box center [659, 47] width 32 height 15
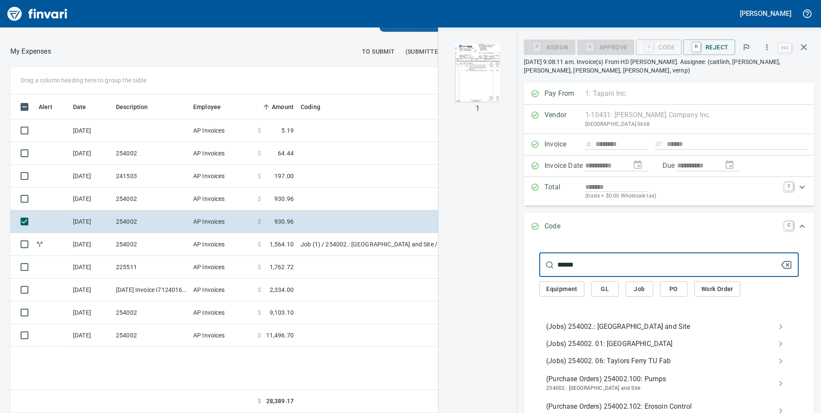
type input "******"
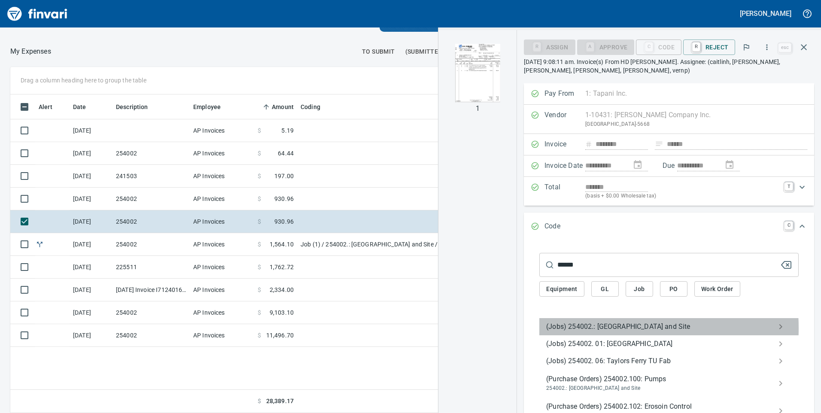
click at [574, 328] on span "(Jobs) 254002.: [GEOGRAPHIC_DATA] and Site" at bounding box center [662, 326] width 232 height 10
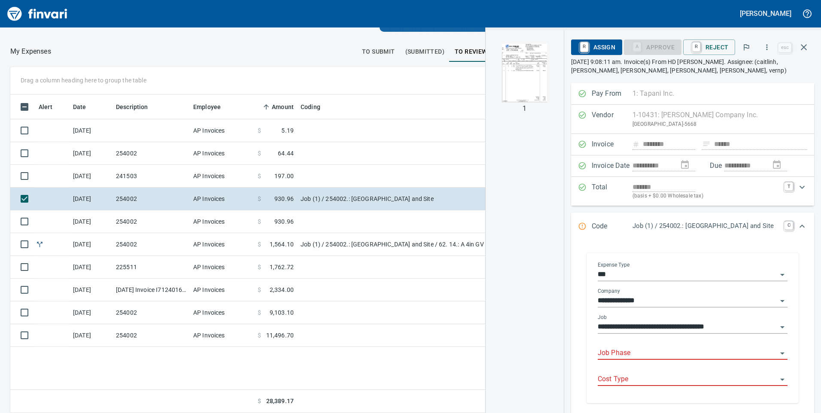
click at [630, 351] on input "Job Phase" at bounding box center [686, 353] width 179 height 12
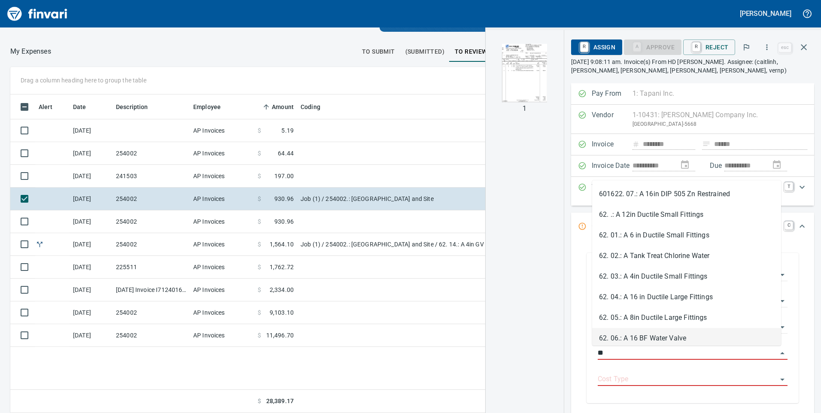
click at [648, 337] on li "62. 06.: A 16 BF Water Valve" at bounding box center [686, 338] width 189 height 21
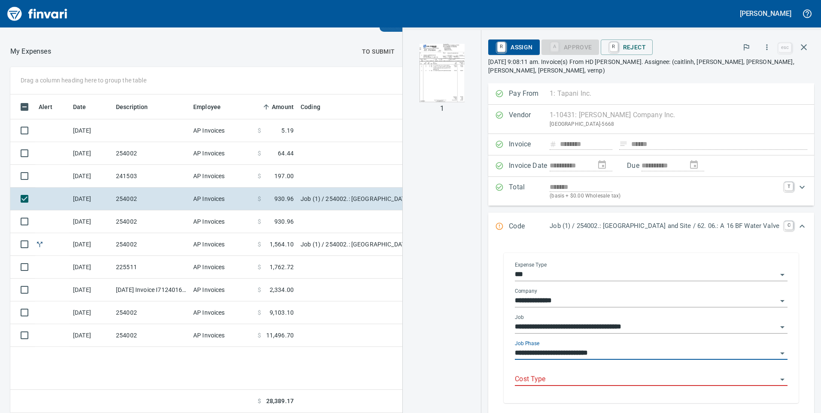
type input "**********"
click at [570, 373] on input "Cost Type" at bounding box center [646, 379] width 262 height 12
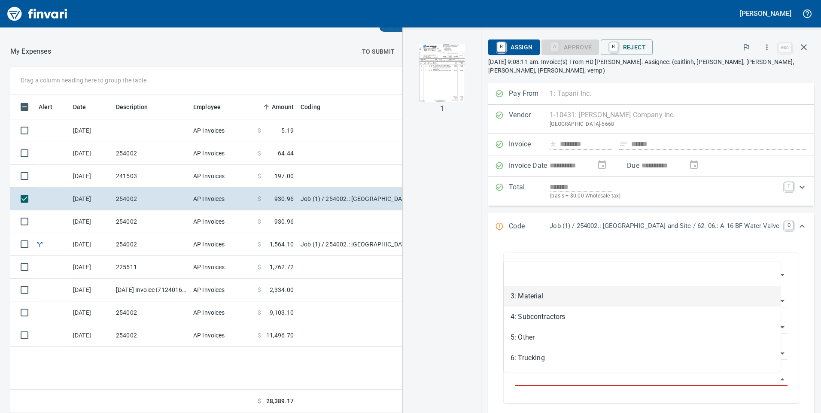
click at [529, 296] on li "3: Material" at bounding box center [641, 296] width 277 height 21
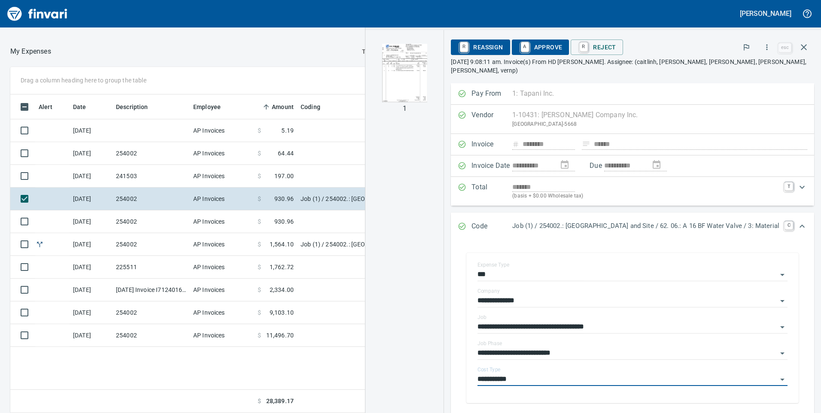
type input "**********"
click at [534, 47] on span "A Approve" at bounding box center [541, 47] width 44 height 15
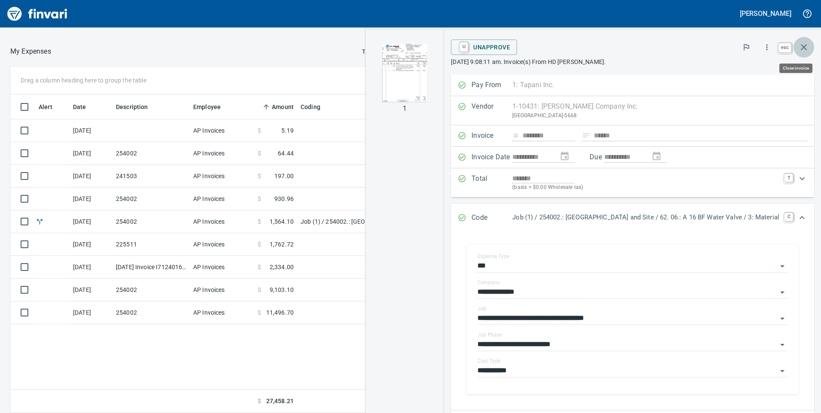
click at [806, 45] on icon "button" at bounding box center [803, 47] width 10 height 10
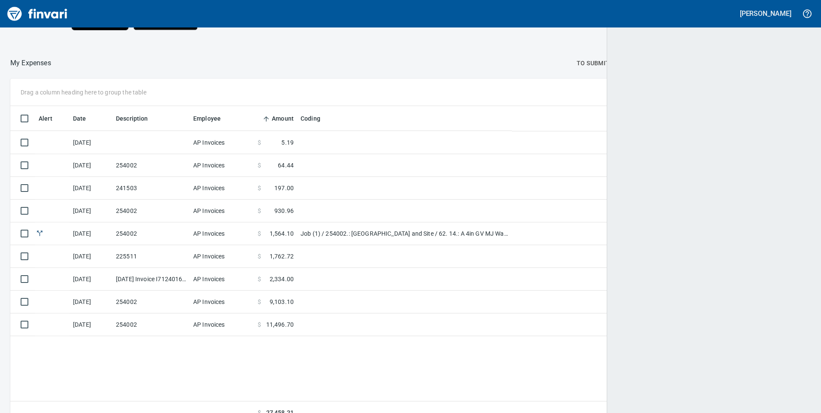
scroll to position [312, 787]
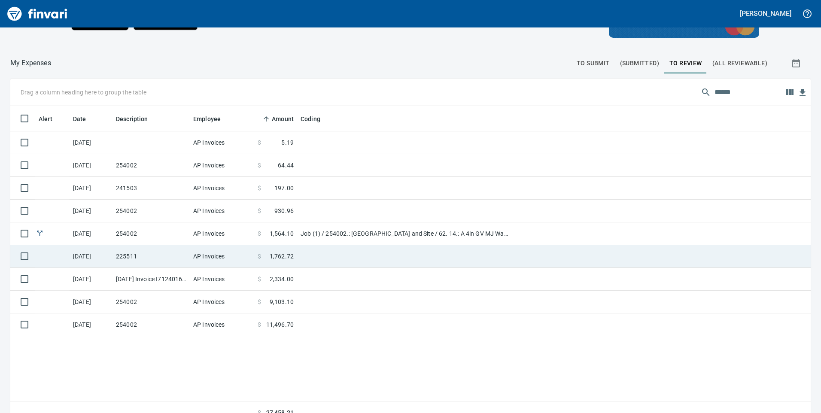
click at [114, 257] on td "225511" at bounding box center [150, 256] width 77 height 23
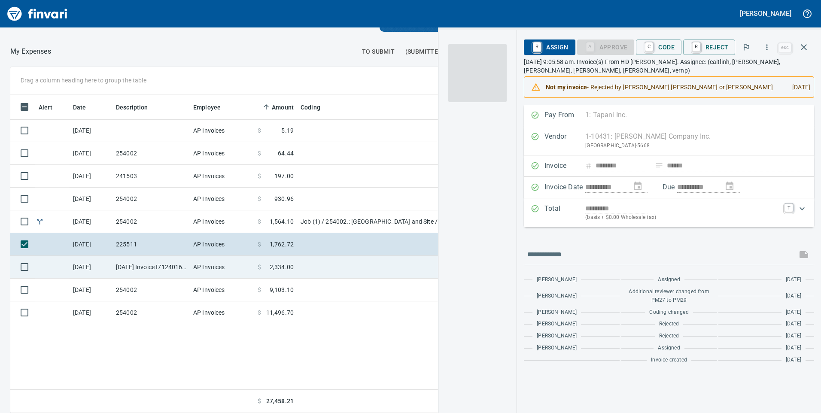
scroll to position [312, 573]
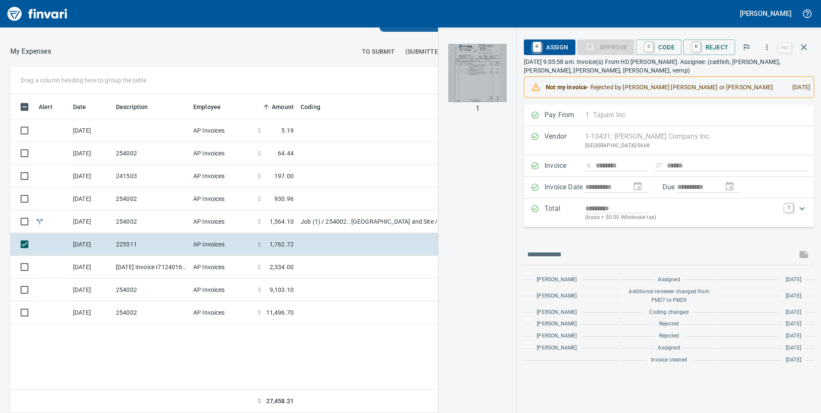
click at [486, 62] on img "button" at bounding box center [477, 73] width 58 height 58
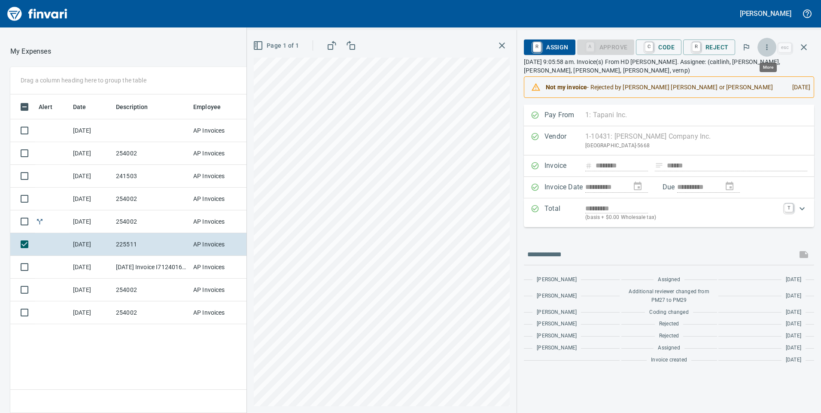
click at [764, 47] on icon "button" at bounding box center [766, 47] width 9 height 9
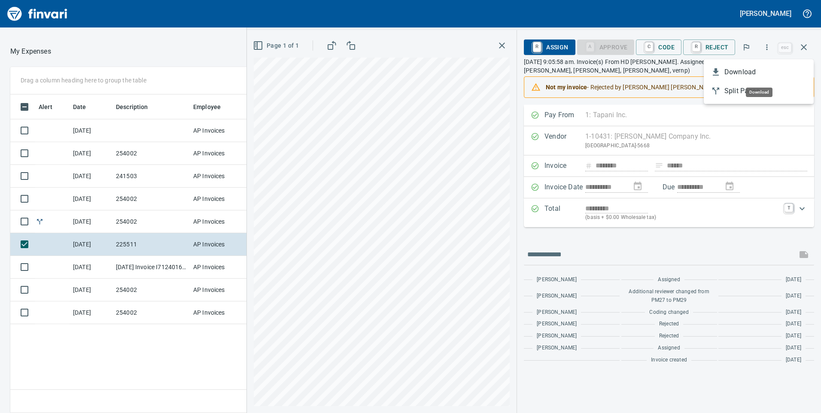
click at [736, 69] on span "Download" at bounding box center [765, 72] width 82 height 10
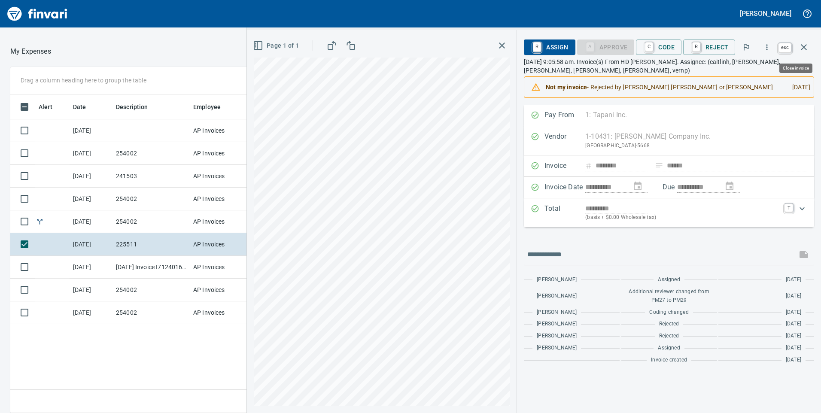
click at [806, 49] on icon "button" at bounding box center [803, 47] width 10 height 10
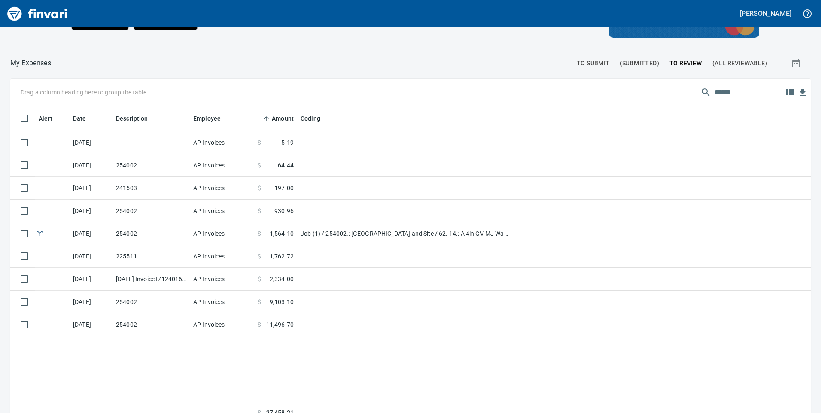
scroll to position [312, 787]
drag, startPoint x: 753, startPoint y: 92, endPoint x: 699, endPoint y: 91, distance: 54.5
click at [700, 91] on div "******" at bounding box center [741, 92] width 82 height 14
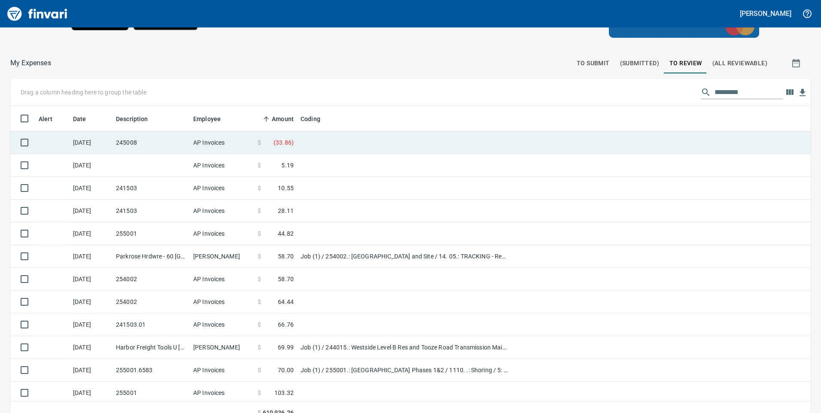
click at [314, 147] on td at bounding box center [404, 142] width 215 height 23
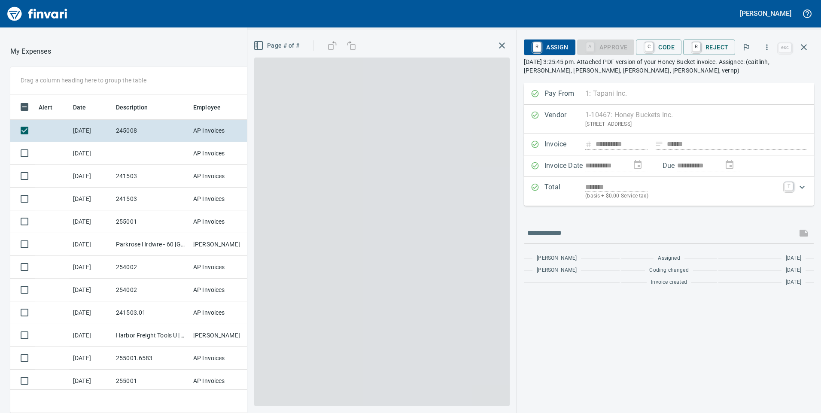
scroll to position [312, 566]
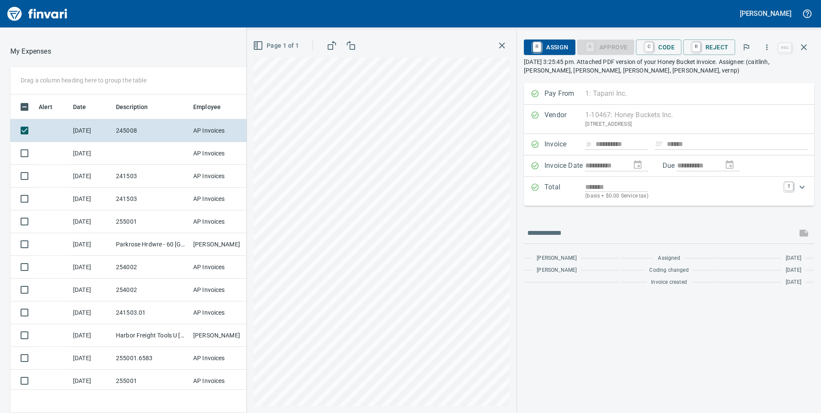
click at [667, 49] on span "C Code" at bounding box center [659, 47] width 32 height 15
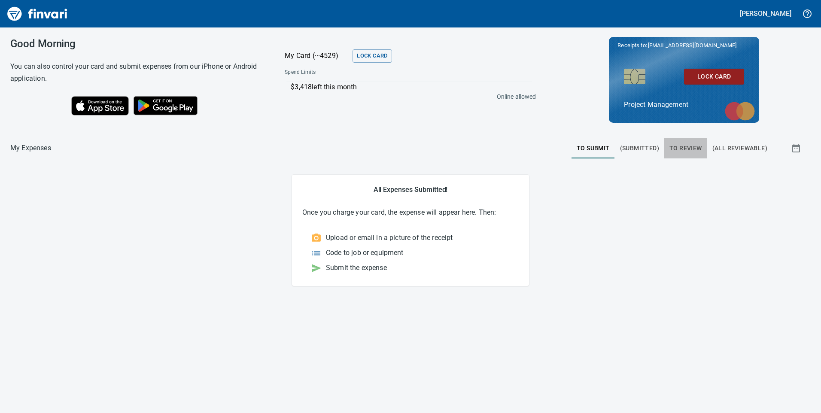
click at [681, 146] on span "To Review" at bounding box center [685, 148] width 33 height 11
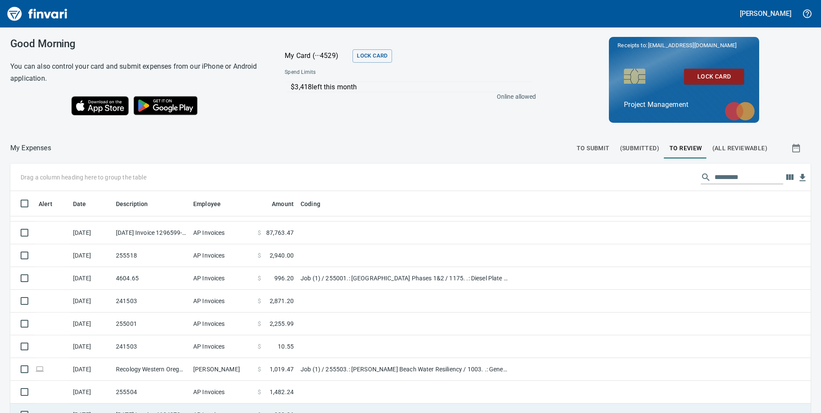
scroll to position [172, 0]
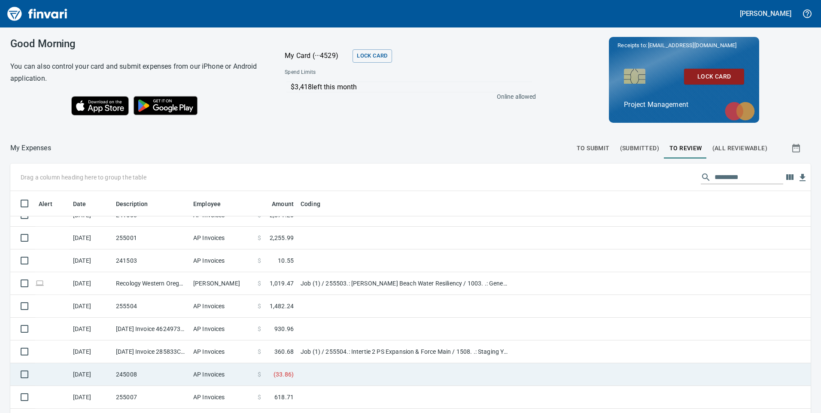
click at [261, 370] on span "$" at bounding box center [259, 374] width 3 height 9
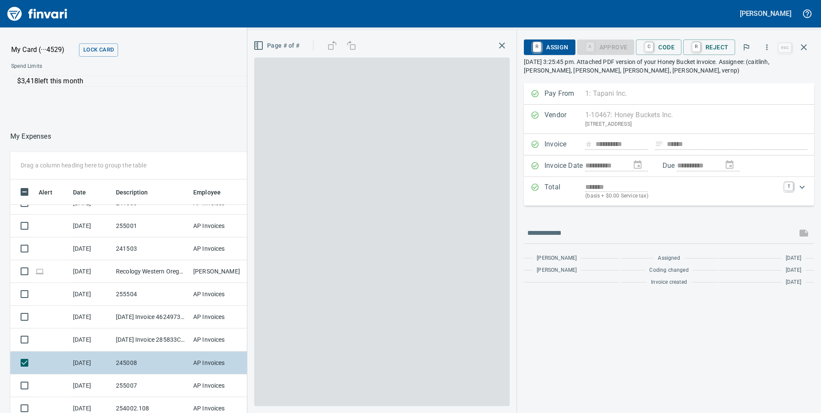
scroll to position [312, 566]
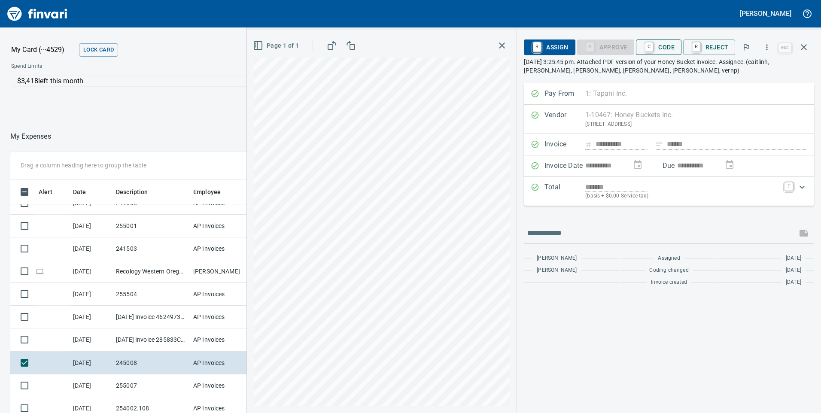
click at [667, 45] on span "C Code" at bounding box center [659, 47] width 32 height 15
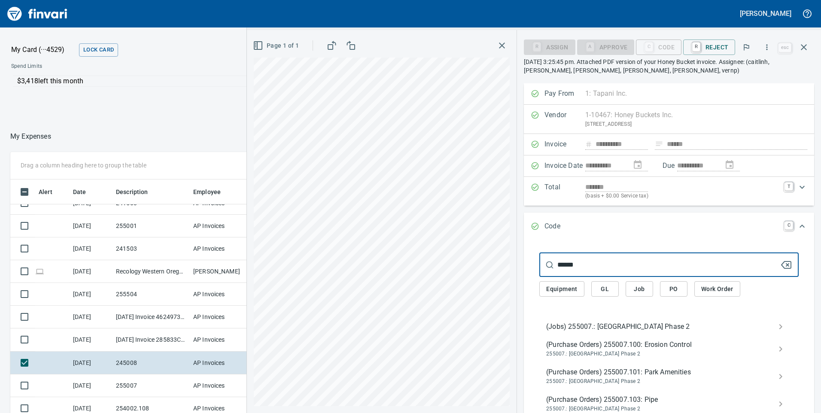
type input "******"
click at [629, 323] on span "(Jobs) 255007.: [GEOGRAPHIC_DATA] Phase 2" at bounding box center [662, 326] width 232 height 10
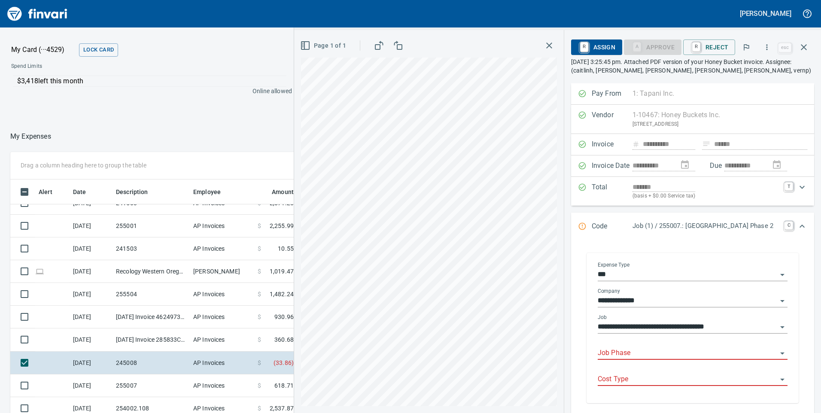
click at [620, 351] on input "Job Phase" at bounding box center [686, 353] width 179 height 12
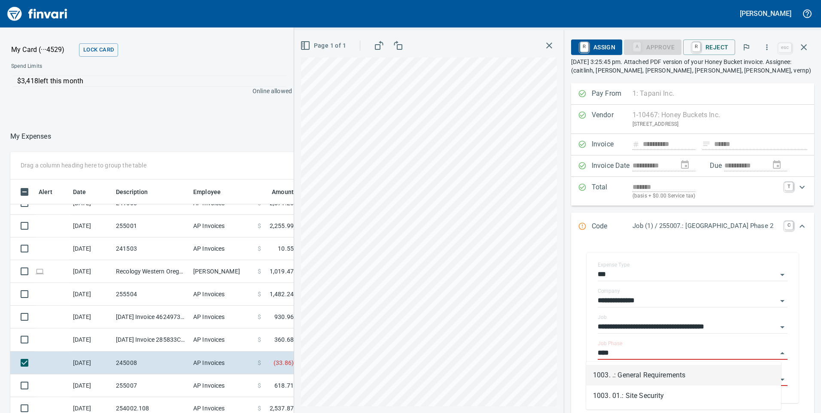
click at [629, 373] on li "1003. .: General Requirements" at bounding box center [683, 375] width 195 height 21
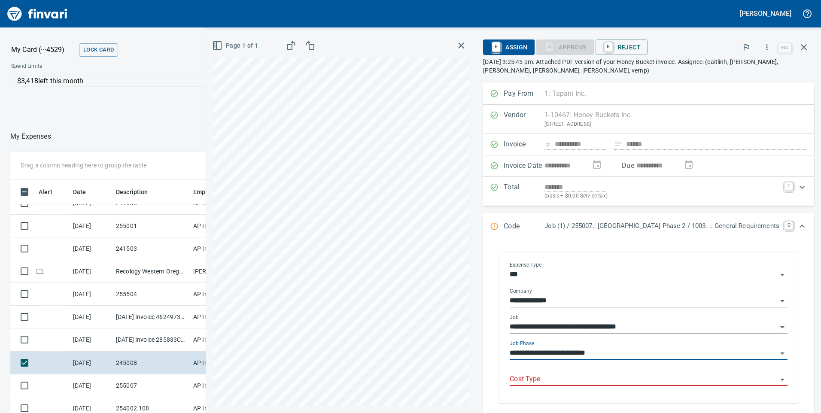
type input "**********"
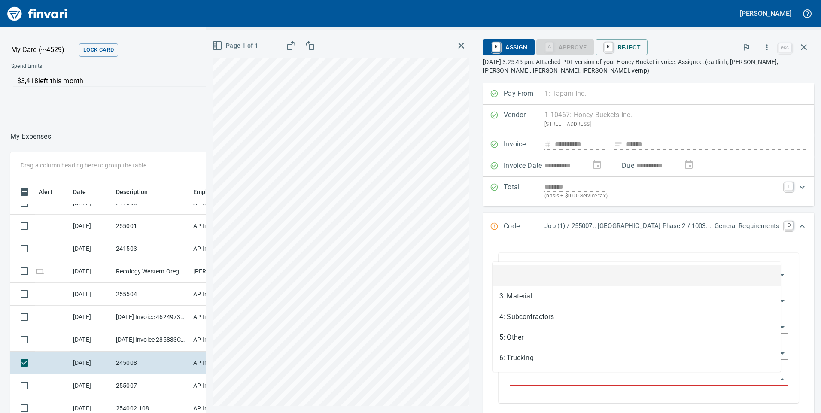
click at [518, 380] on input "Cost Type" at bounding box center [642, 379] width 267 height 12
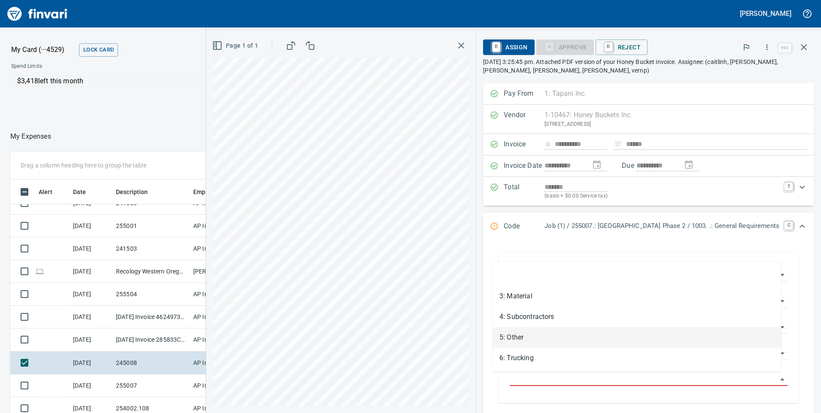
click at [501, 341] on li "5: Other" at bounding box center [636, 337] width 288 height 21
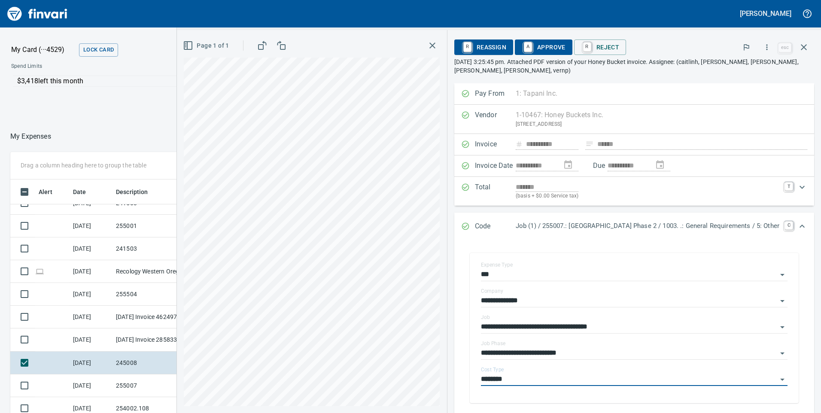
type input "********"
click at [538, 49] on span "A Approve" at bounding box center [544, 47] width 44 height 15
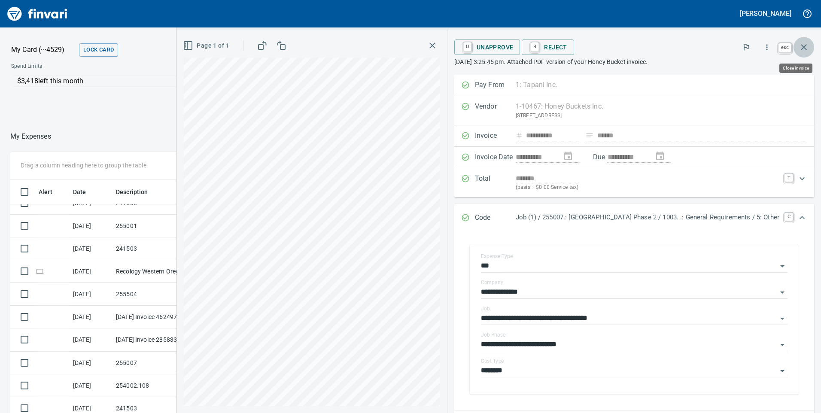
click at [805, 45] on icon "button" at bounding box center [804, 47] width 6 height 6
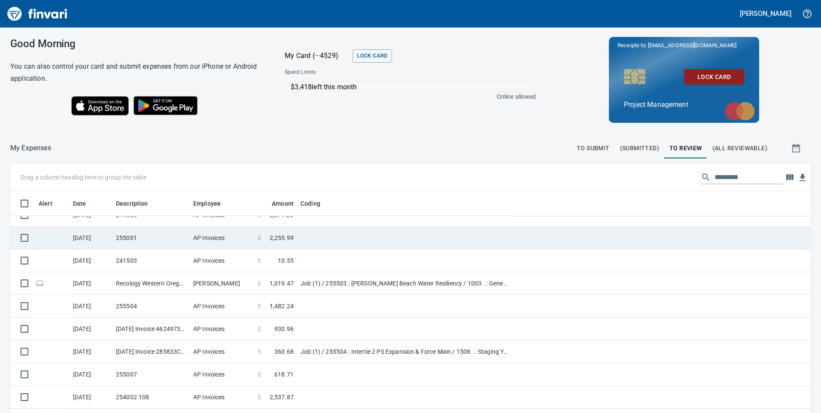
scroll to position [312, 781]
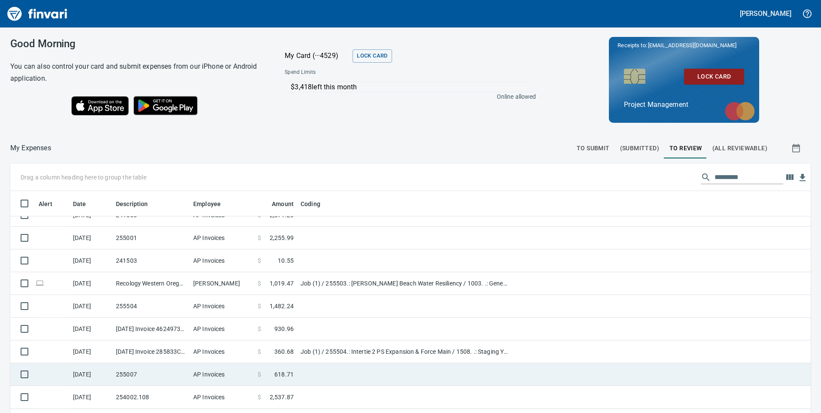
click at [151, 372] on td "255007" at bounding box center [150, 374] width 77 height 23
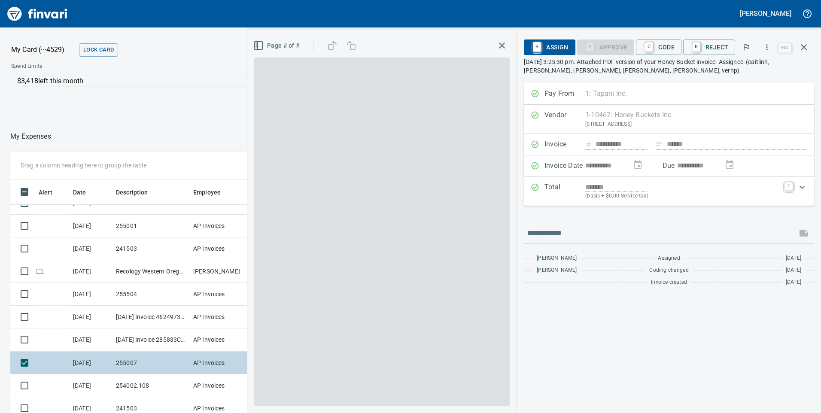
scroll to position [312, 566]
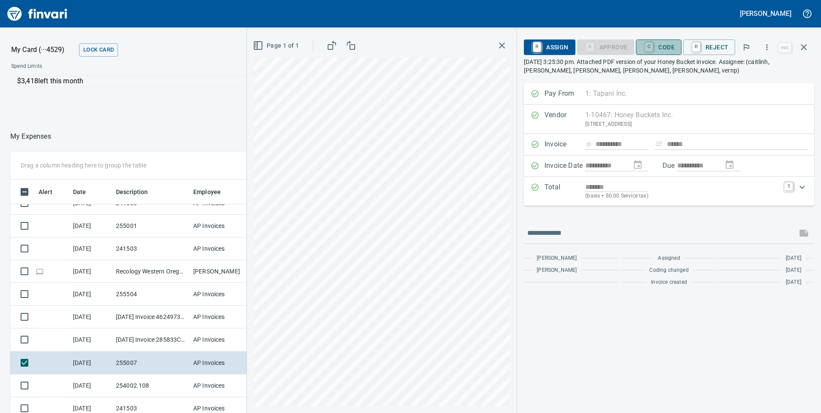
click at [665, 46] on span "C Code" at bounding box center [659, 47] width 32 height 15
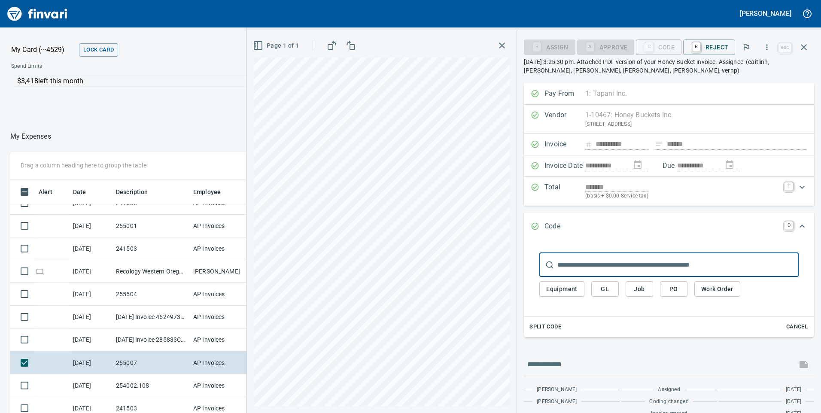
click at [620, 262] on input "text" at bounding box center [677, 265] width 241 height 24
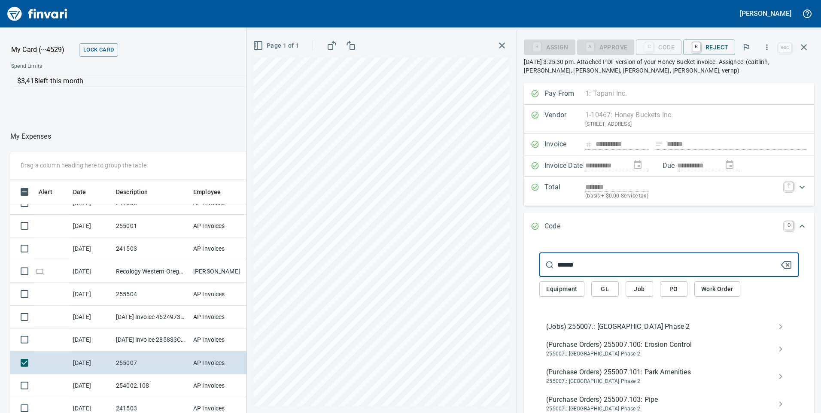
type input "******"
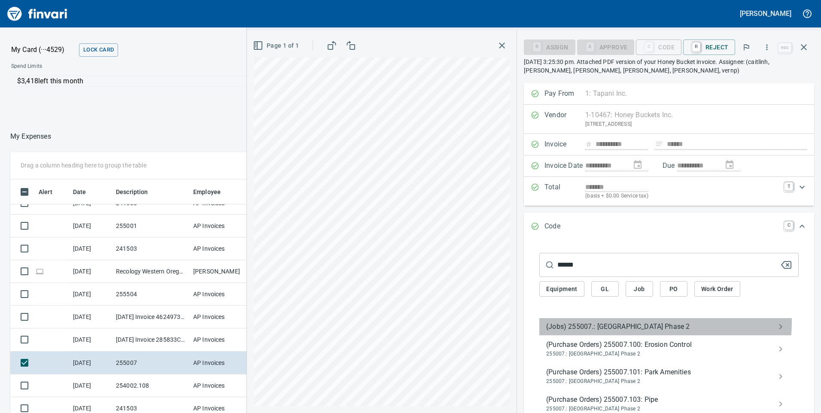
click at [610, 321] on div "(Jobs) 255007.: [GEOGRAPHIC_DATA] Phase 2" at bounding box center [668, 326] width 259 height 17
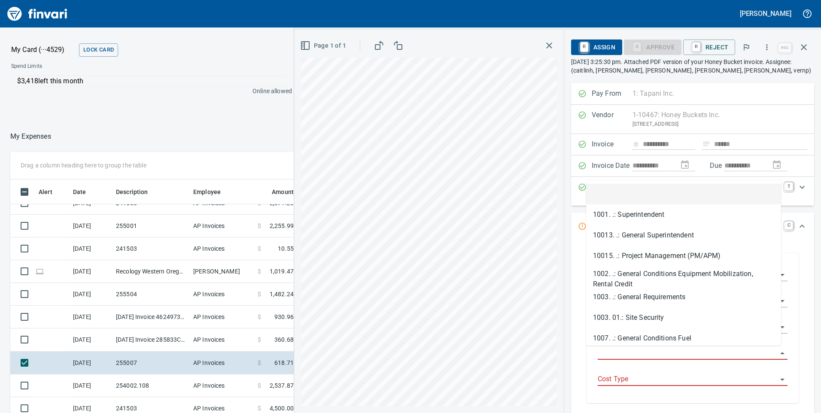
click at [613, 350] on input "Job Phase" at bounding box center [686, 353] width 179 height 12
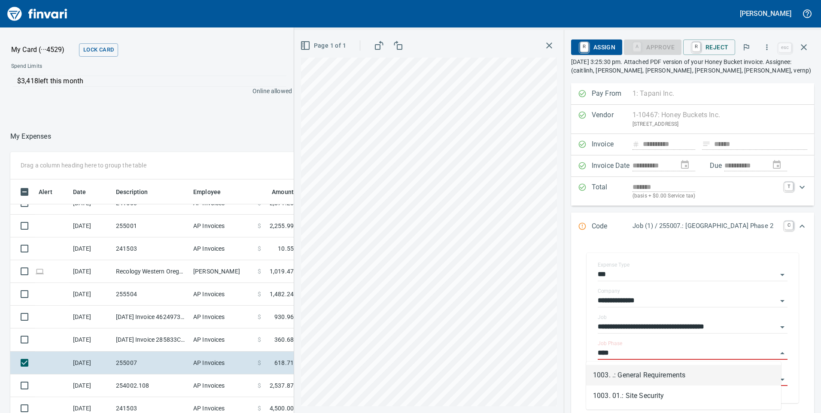
click at [629, 372] on li "1003. .: General Requirements" at bounding box center [683, 375] width 195 height 21
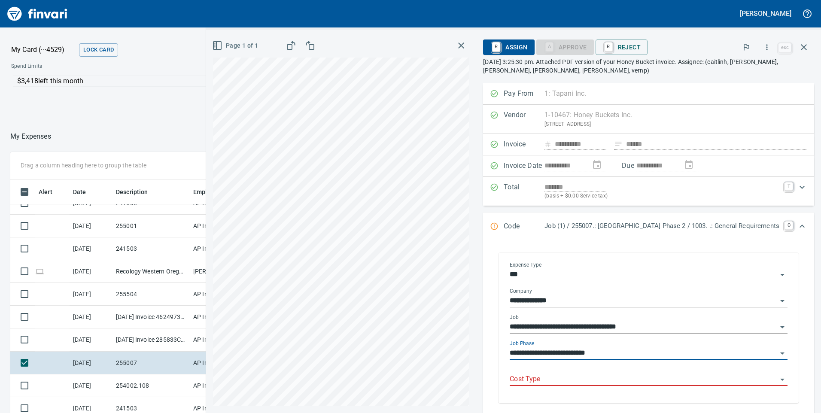
type input "**********"
click at [514, 378] on input "Cost Type" at bounding box center [642, 379] width 267 height 12
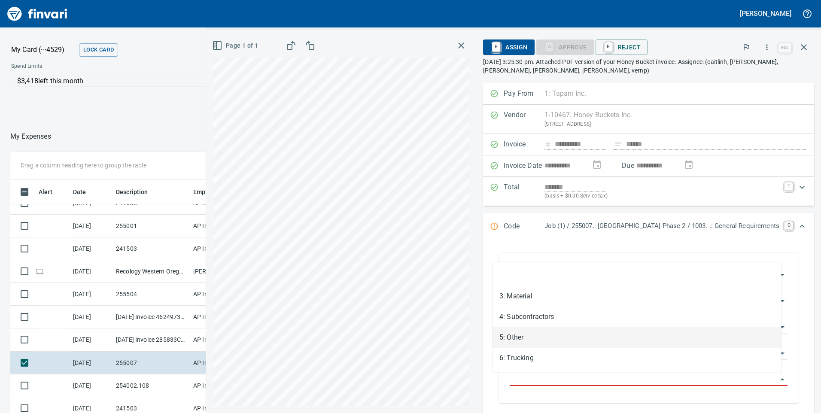
click at [523, 334] on li "5: Other" at bounding box center [636, 337] width 288 height 21
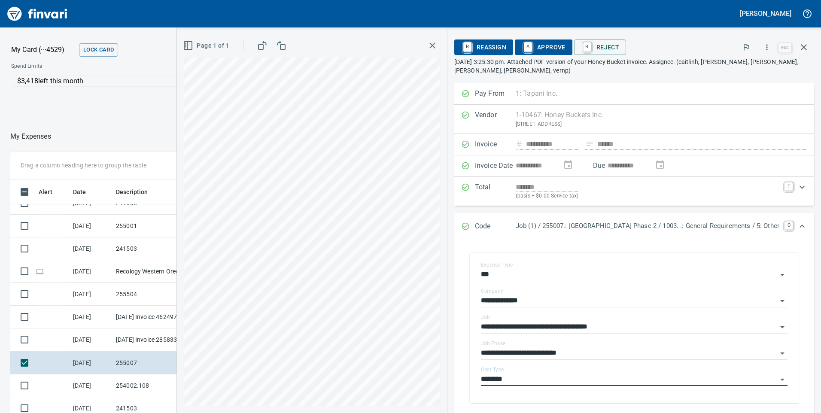
type input "********"
click at [525, 46] on span "A Approve" at bounding box center [544, 47] width 44 height 15
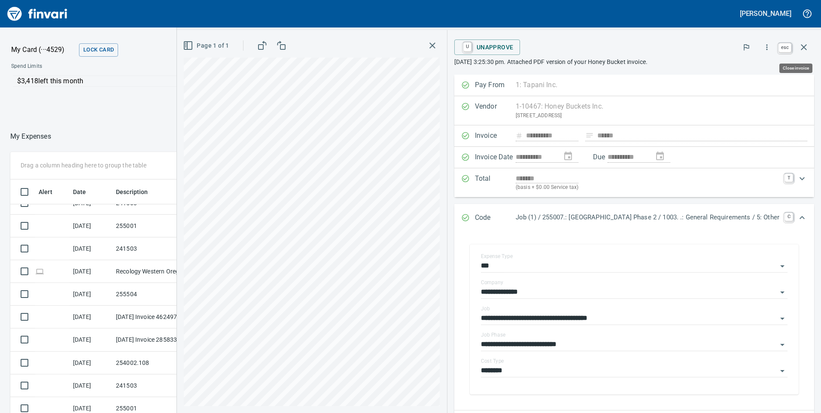
click at [809, 45] on button "button" at bounding box center [803, 47] width 21 height 21
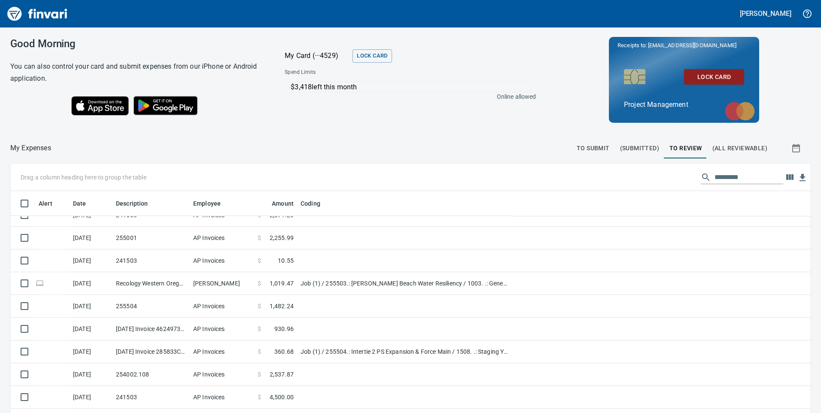
scroll to position [312, 776]
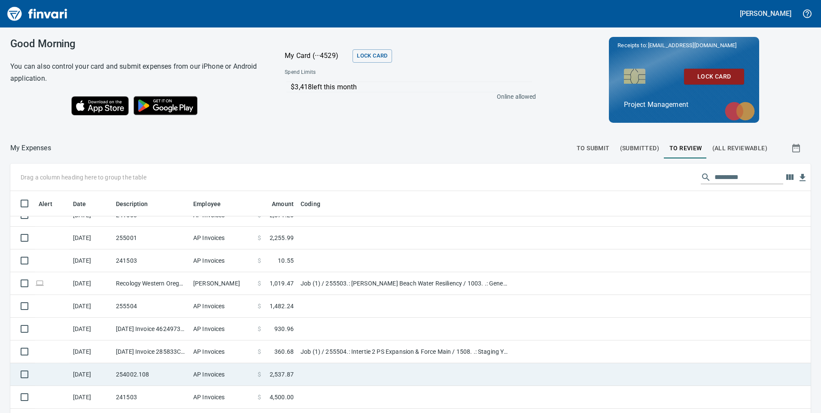
click at [239, 378] on td "AP Invoices" at bounding box center [222, 374] width 64 height 23
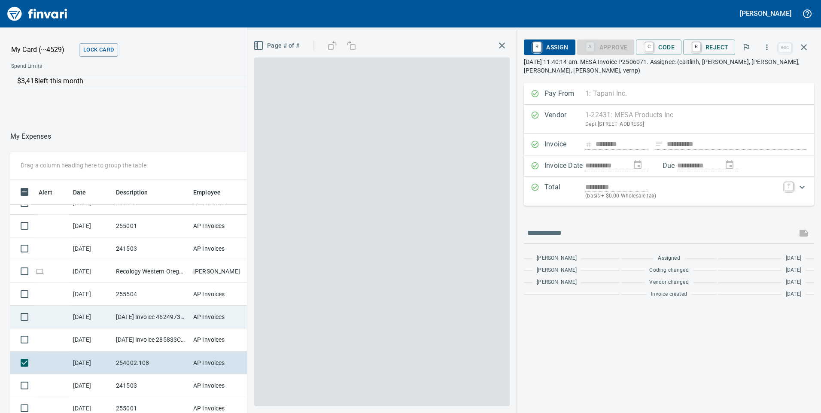
scroll to position [312, 566]
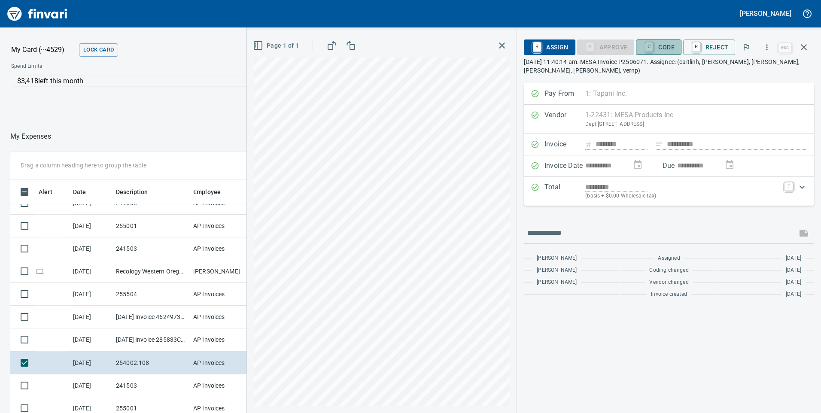
click at [668, 48] on span "C Code" at bounding box center [659, 47] width 32 height 15
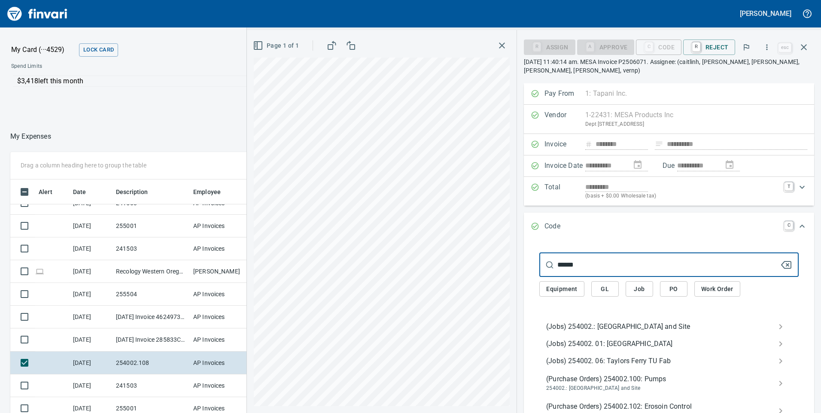
type input "******"
click at [592, 322] on span "(Jobs) 254002.: [GEOGRAPHIC_DATA] and Site" at bounding box center [662, 326] width 232 height 10
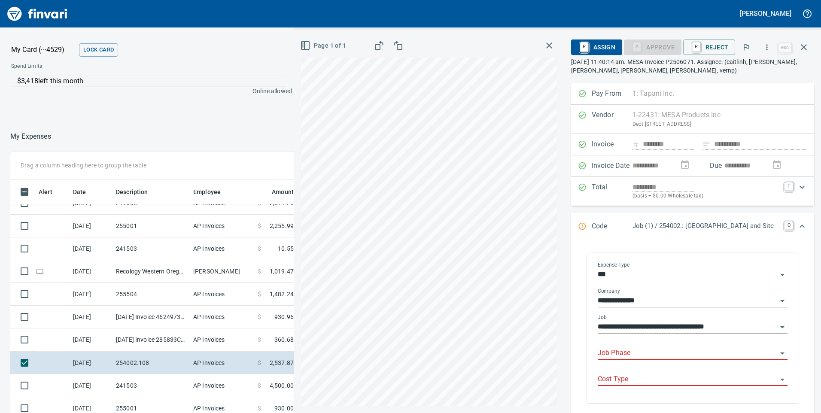
click at [625, 355] on input "Job Phase" at bounding box center [686, 353] width 179 height 12
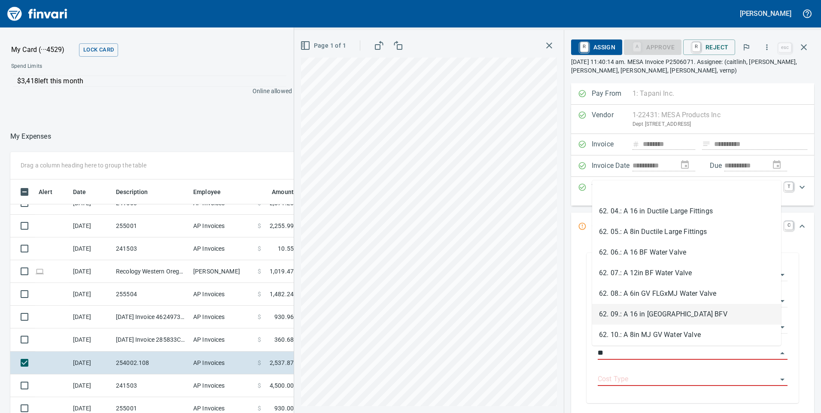
scroll to position [172, 0]
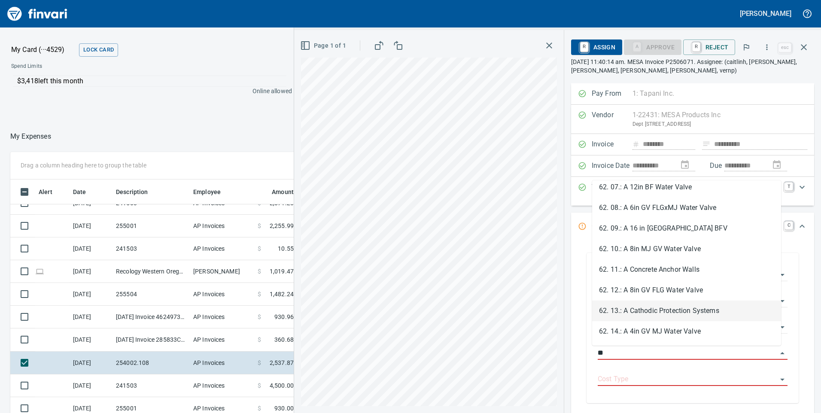
click at [643, 308] on li "62. 13.: A Cathodic Protection Systems" at bounding box center [686, 310] width 189 height 21
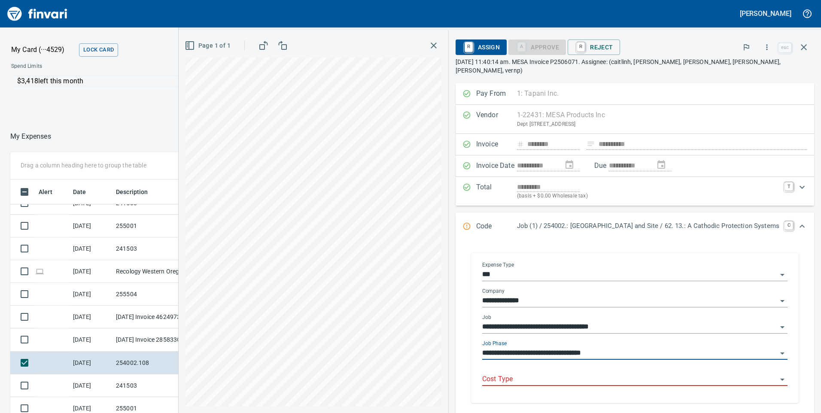
type input "**********"
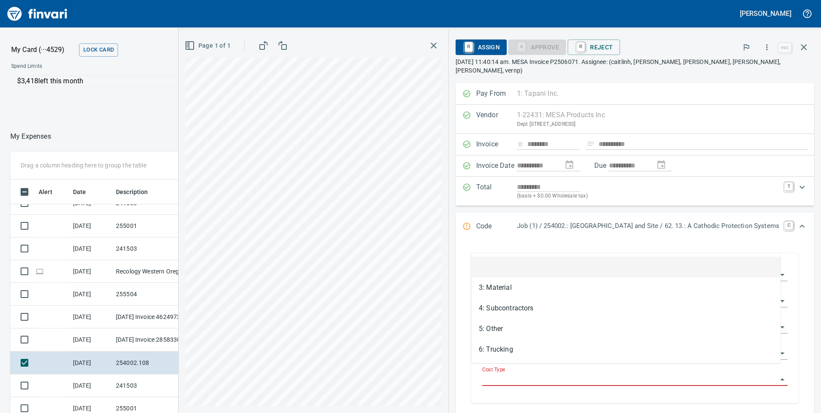
scroll to position [312, 566]
click at [497, 373] on input "Cost Type" at bounding box center [629, 379] width 295 height 12
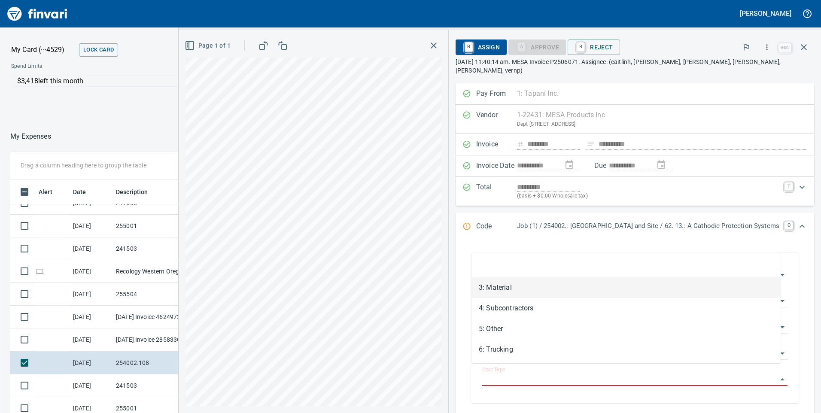
click at [501, 287] on li "3: Material" at bounding box center [626, 287] width 309 height 21
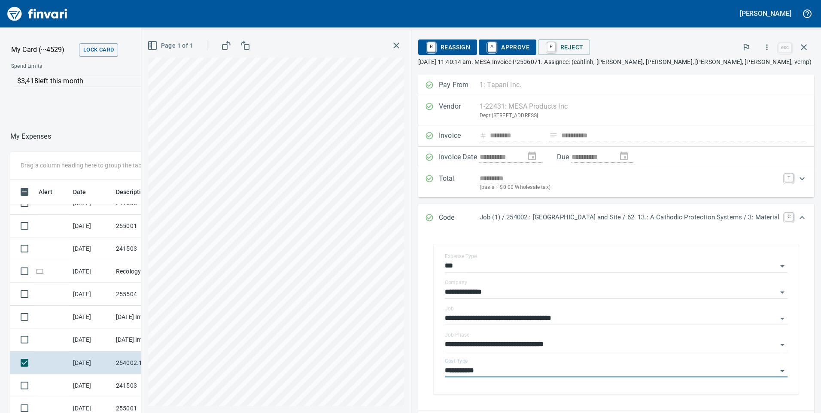
type input "**********"
click at [514, 47] on span "A Approve" at bounding box center [507, 47] width 44 height 15
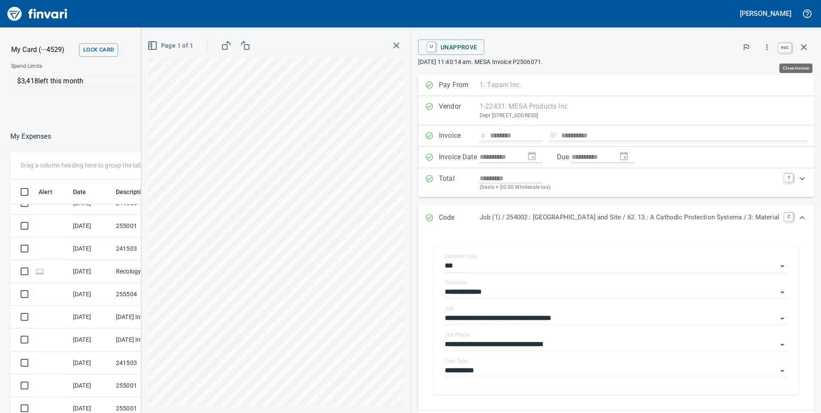
click at [805, 47] on icon "button" at bounding box center [803, 47] width 10 height 10
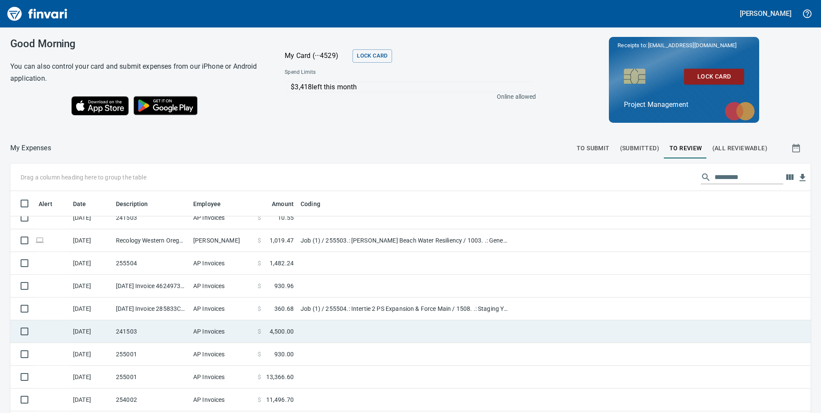
scroll to position [258, 0]
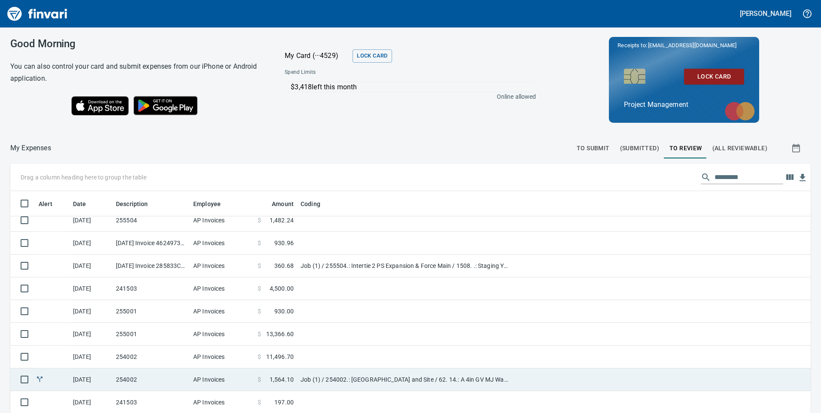
click at [401, 384] on td "Job (1) / 254002.: [GEOGRAPHIC_DATA] and Site / 62. 14.: A 4in GV MJ Water Valv…" at bounding box center [404, 379] width 215 height 23
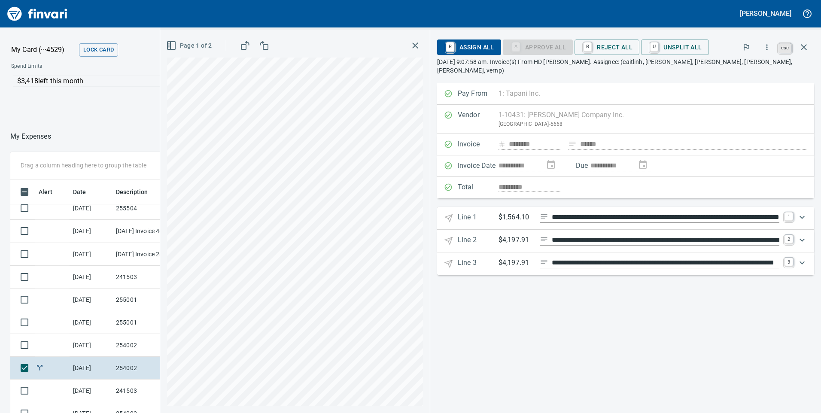
scroll to position [312, 566]
click at [805, 46] on icon "button" at bounding box center [804, 47] width 6 height 6
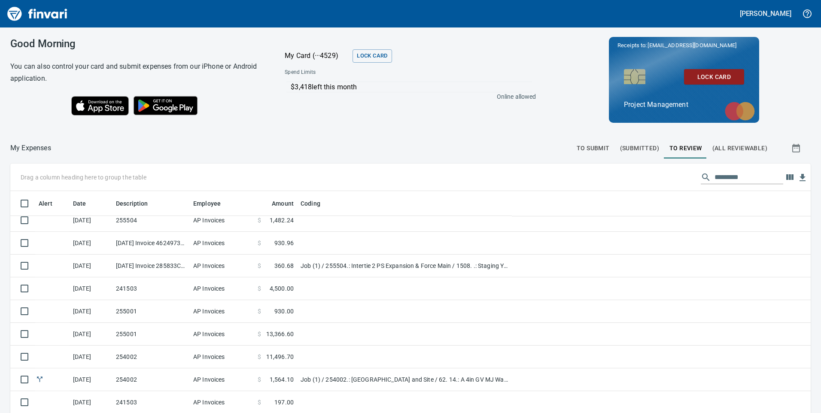
scroll to position [312, 780]
click at [722, 179] on input "text" at bounding box center [748, 177] width 69 height 14
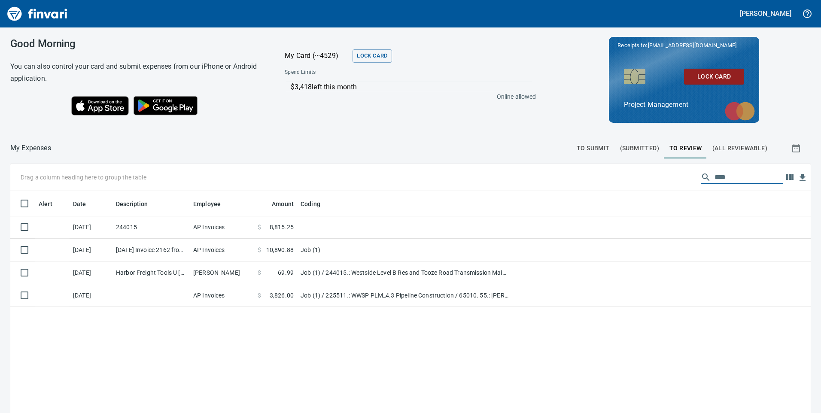
scroll to position [0, 0]
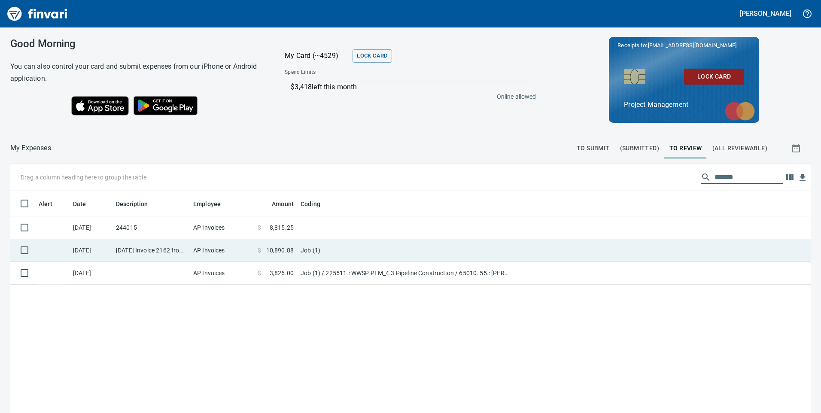
type input "*******"
click at [280, 260] on td "$ 10,890.88" at bounding box center [275, 250] width 43 height 23
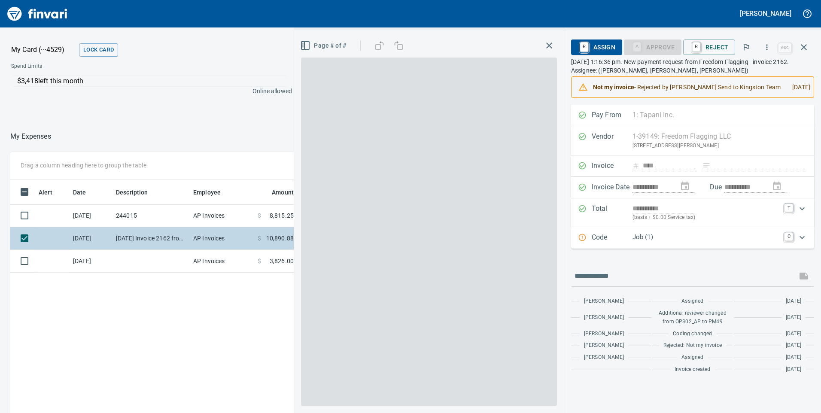
scroll to position [312, 573]
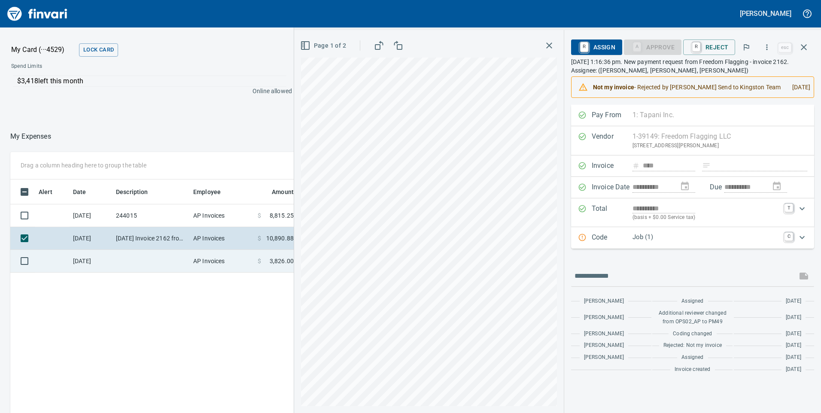
click at [243, 262] on td "AP Invoices" at bounding box center [222, 261] width 64 height 23
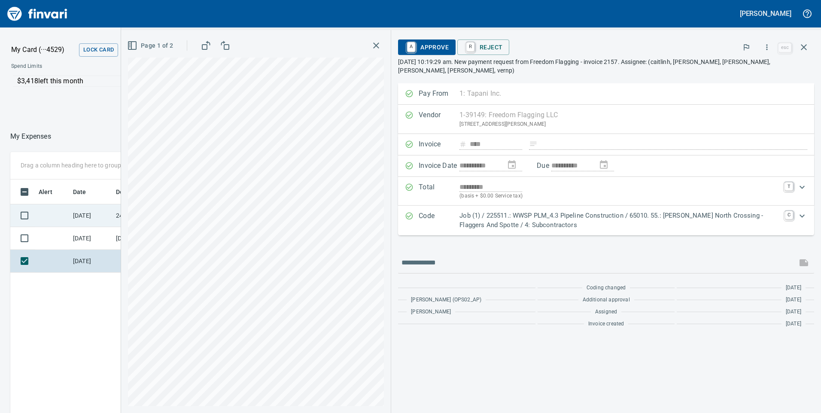
scroll to position [312, 573]
click at [91, 215] on td "[DATE]" at bounding box center [91, 215] width 43 height 23
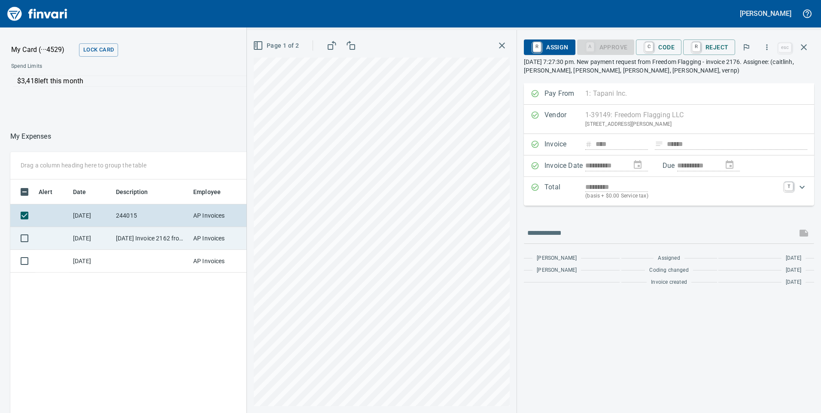
click at [125, 241] on td "[DATE] Invoice 2162 from Freedom Flagging LLC (1-39149)" at bounding box center [150, 238] width 77 height 23
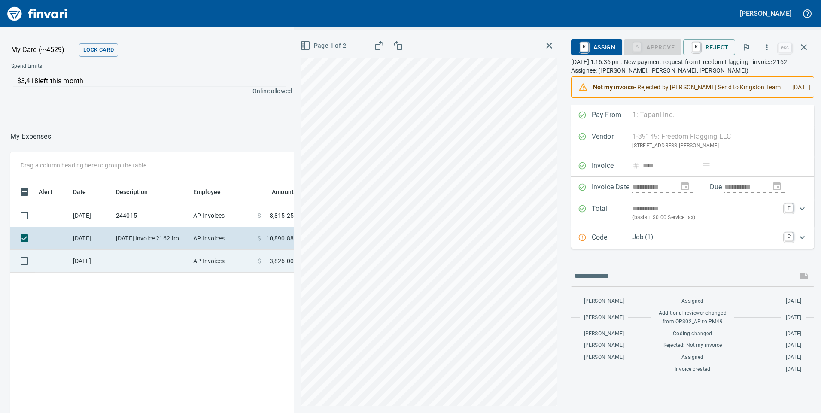
click at [188, 267] on td at bounding box center [150, 261] width 77 height 23
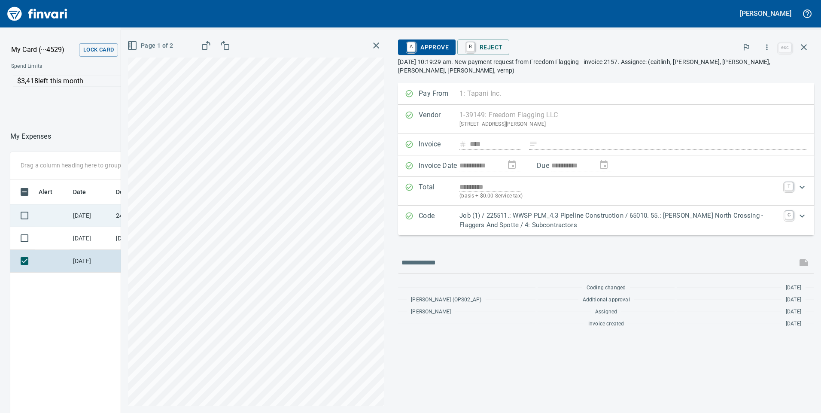
click at [70, 221] on td "[DATE]" at bounding box center [91, 215] width 43 height 23
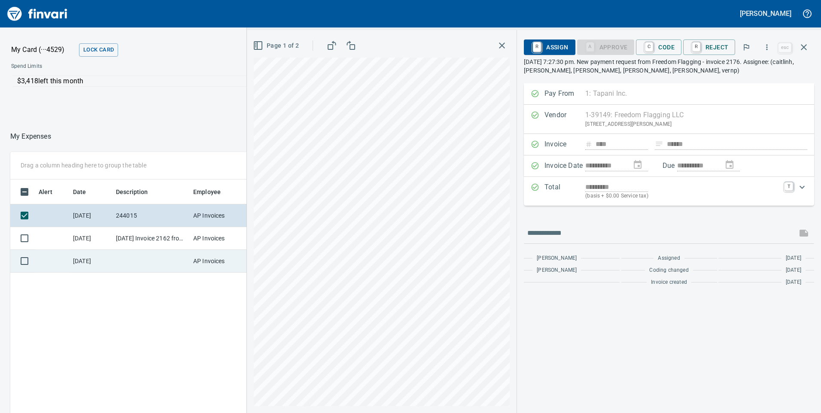
click at [172, 255] on td at bounding box center [150, 261] width 77 height 23
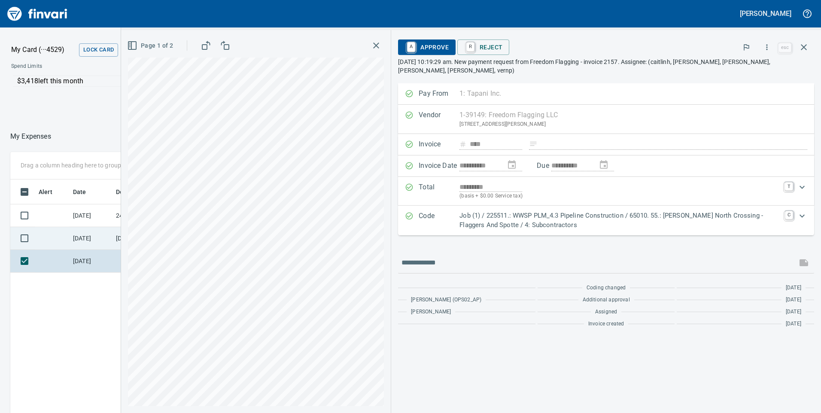
click at [100, 232] on td "[DATE]" at bounding box center [91, 238] width 43 height 23
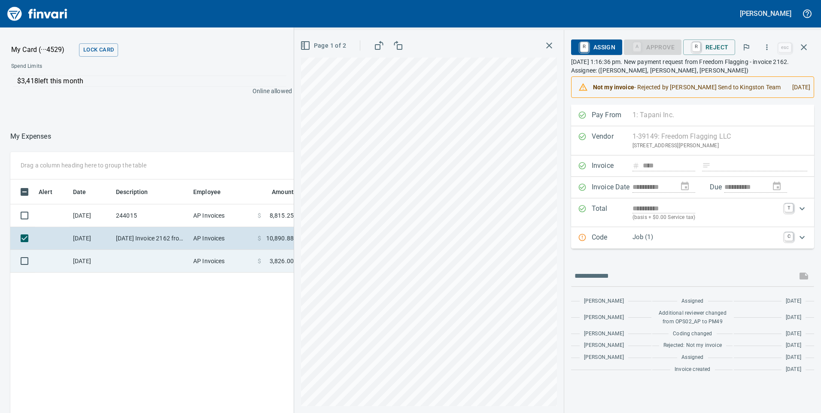
click at [135, 262] on td at bounding box center [150, 261] width 77 height 23
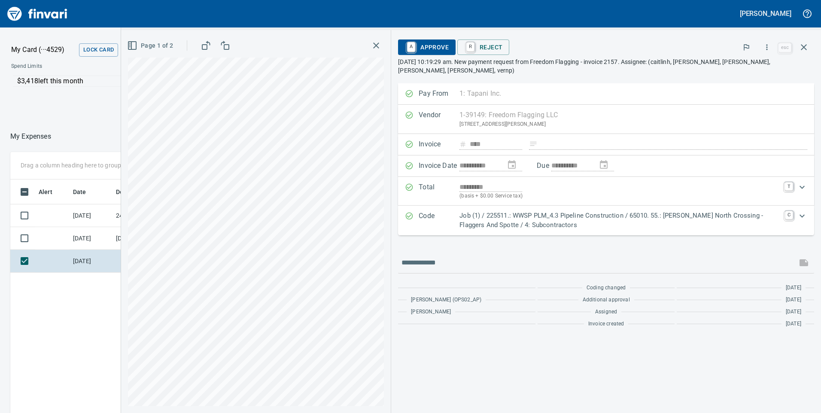
scroll to position [312, 573]
click at [763, 51] on icon "button" at bounding box center [766, 47] width 9 height 9
click at [736, 78] on li "Download" at bounding box center [758, 72] width 110 height 19
click at [63, 214] on td at bounding box center [52, 215] width 34 height 23
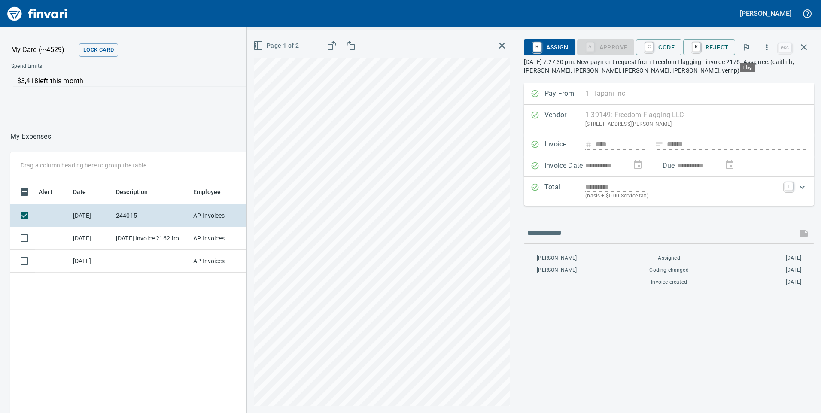
scroll to position [312, 573]
click at [769, 48] on icon "button" at bounding box center [766, 47] width 9 height 9
click at [763, 73] on span "Download" at bounding box center [765, 72] width 82 height 10
click at [809, 46] on button "button" at bounding box center [803, 47] width 21 height 21
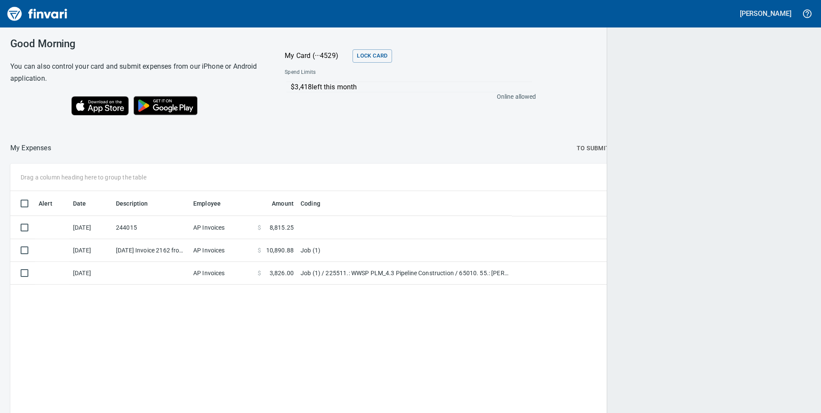
scroll to position [1, 1]
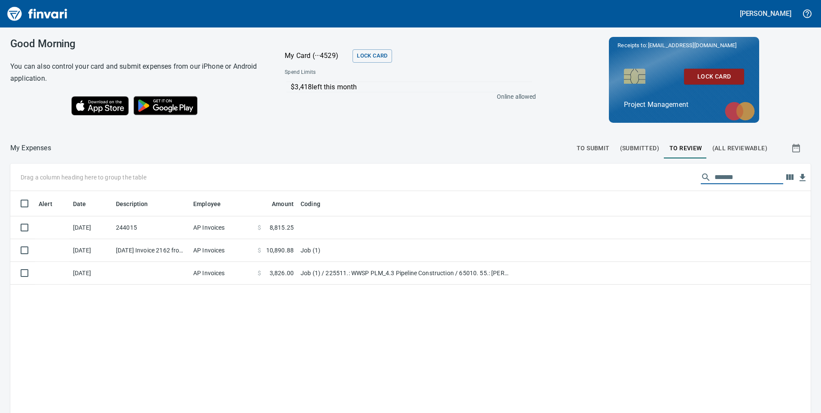
drag, startPoint x: 737, startPoint y: 179, endPoint x: 665, endPoint y: 185, distance: 71.9
click at [665, 185] on div "Drag a column heading here to group the table *******" at bounding box center [410, 177] width 800 height 27
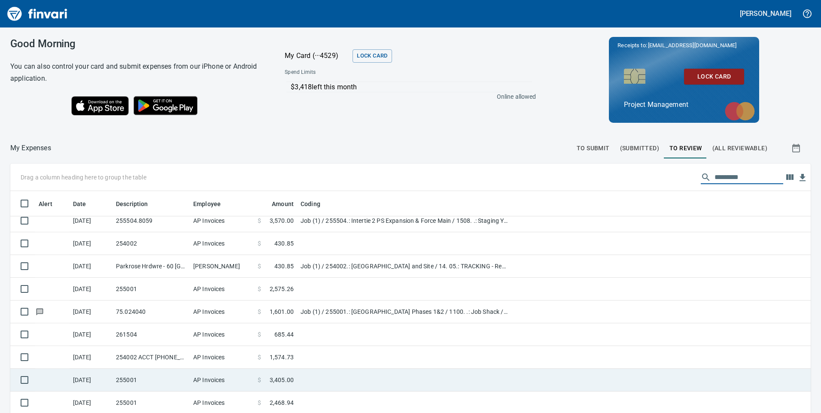
scroll to position [773, 0]
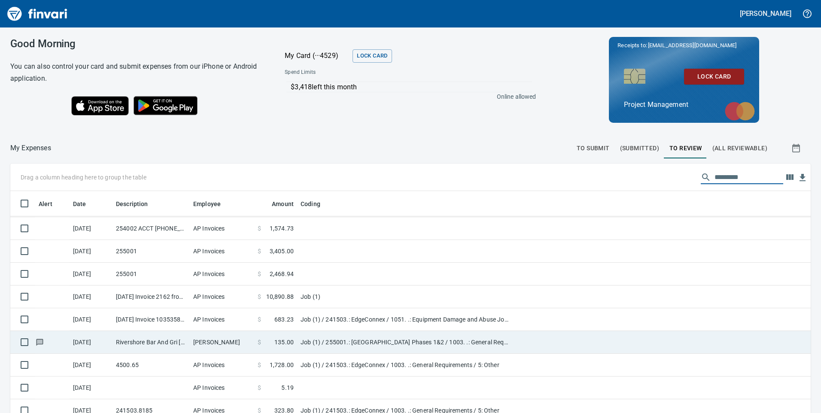
click at [236, 321] on td "AP Invoices" at bounding box center [222, 319] width 64 height 23
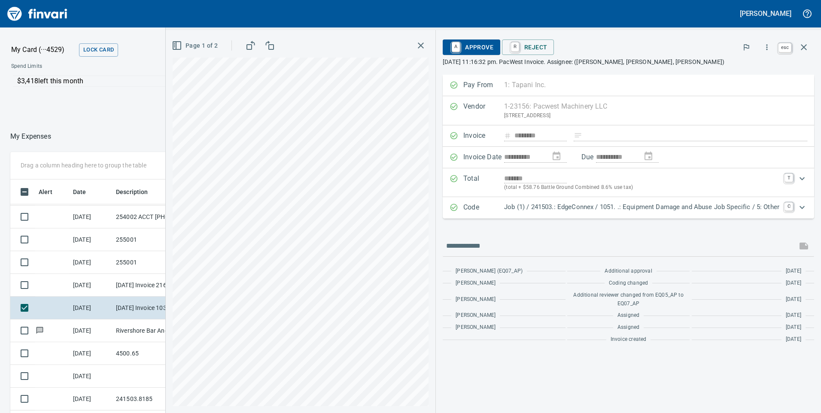
scroll to position [312, 566]
click at [802, 47] on icon "button" at bounding box center [803, 47] width 10 height 10
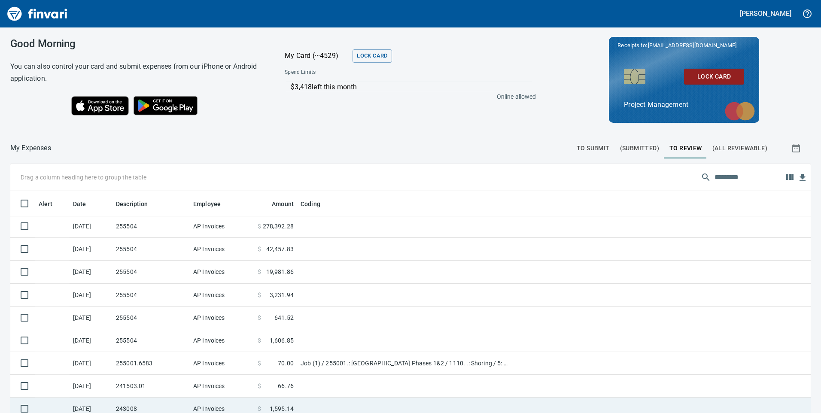
scroll to position [1202, 0]
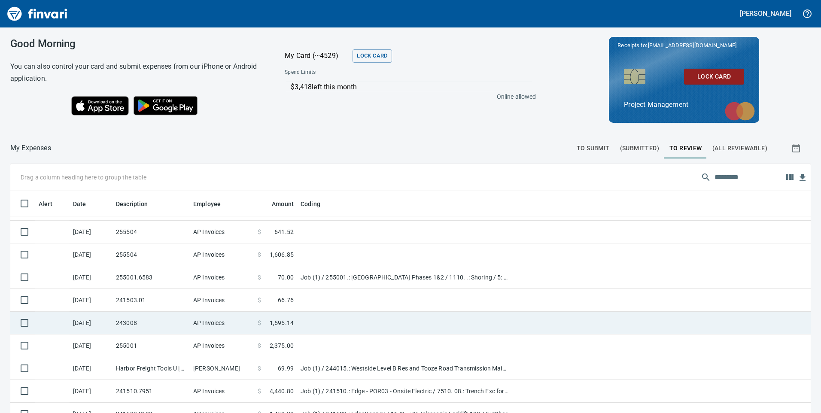
click at [139, 326] on td "243008" at bounding box center [150, 323] width 77 height 23
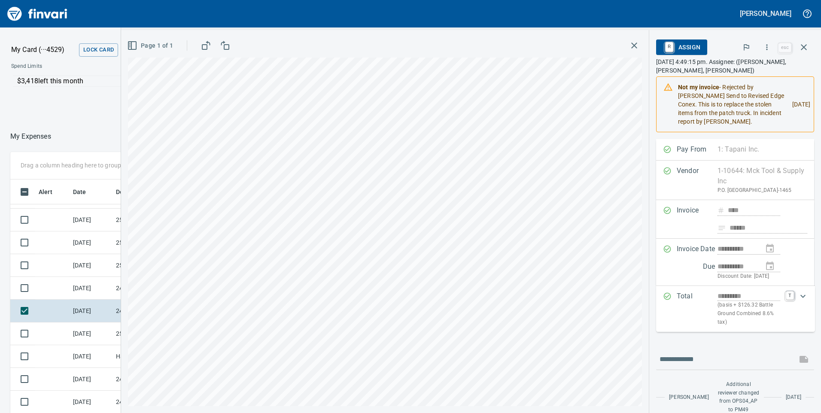
scroll to position [312, 566]
click at [631, 47] on icon "button" at bounding box center [634, 45] width 10 height 10
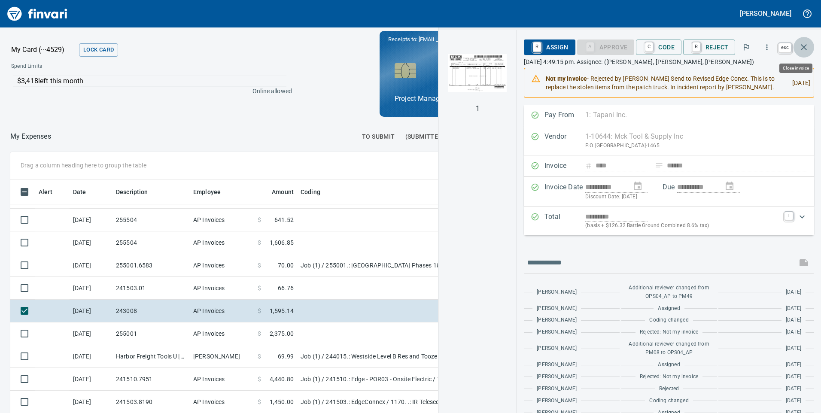
click at [801, 49] on icon "button" at bounding box center [803, 47] width 10 height 10
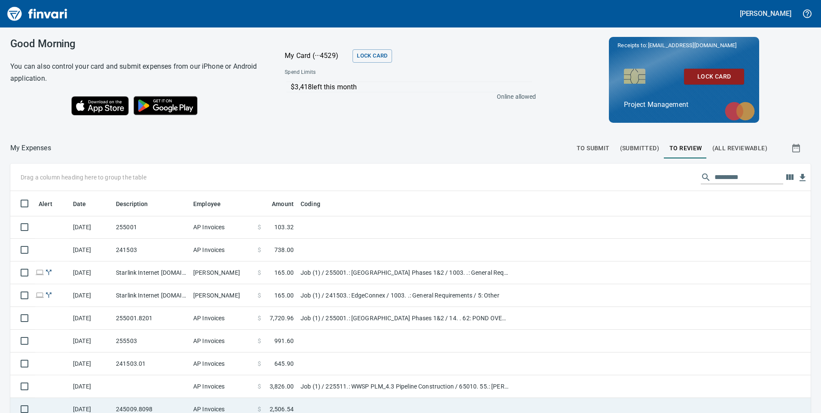
scroll to position [1550, 0]
